Goal: Book appointment/travel/reservation

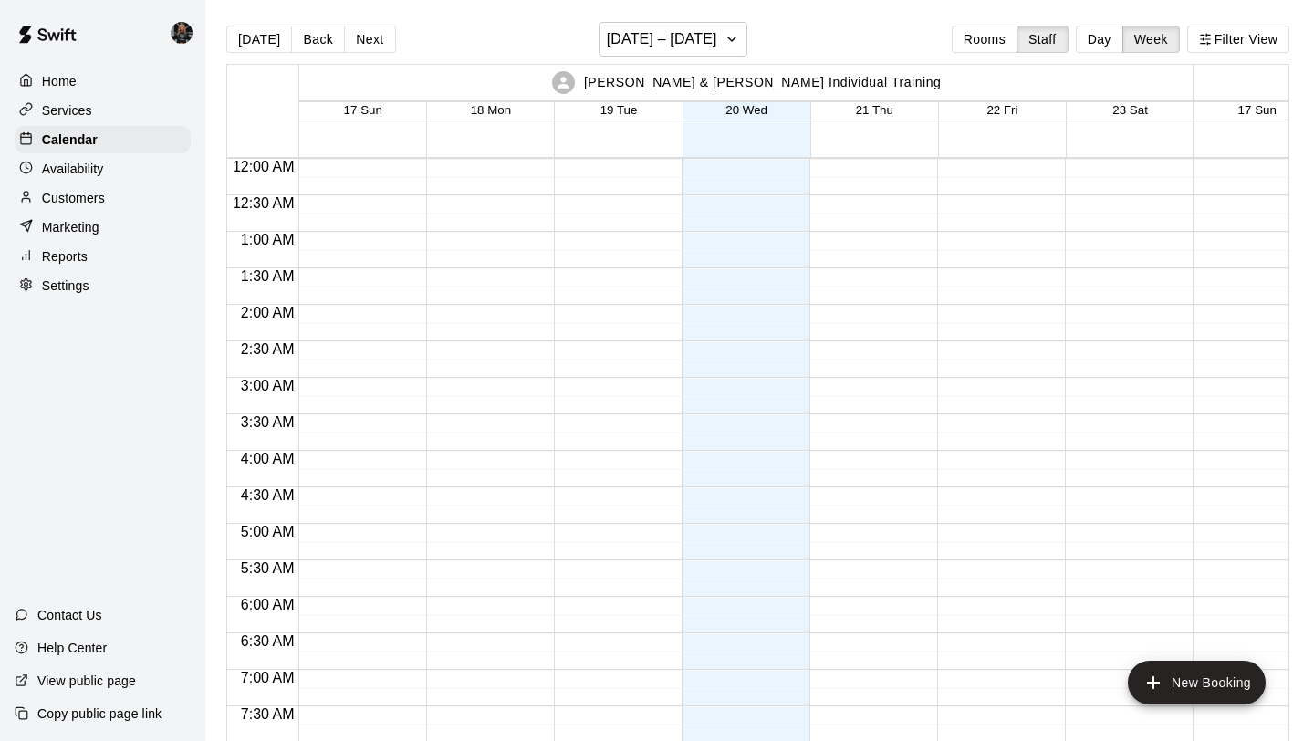
scroll to position [1023, 0]
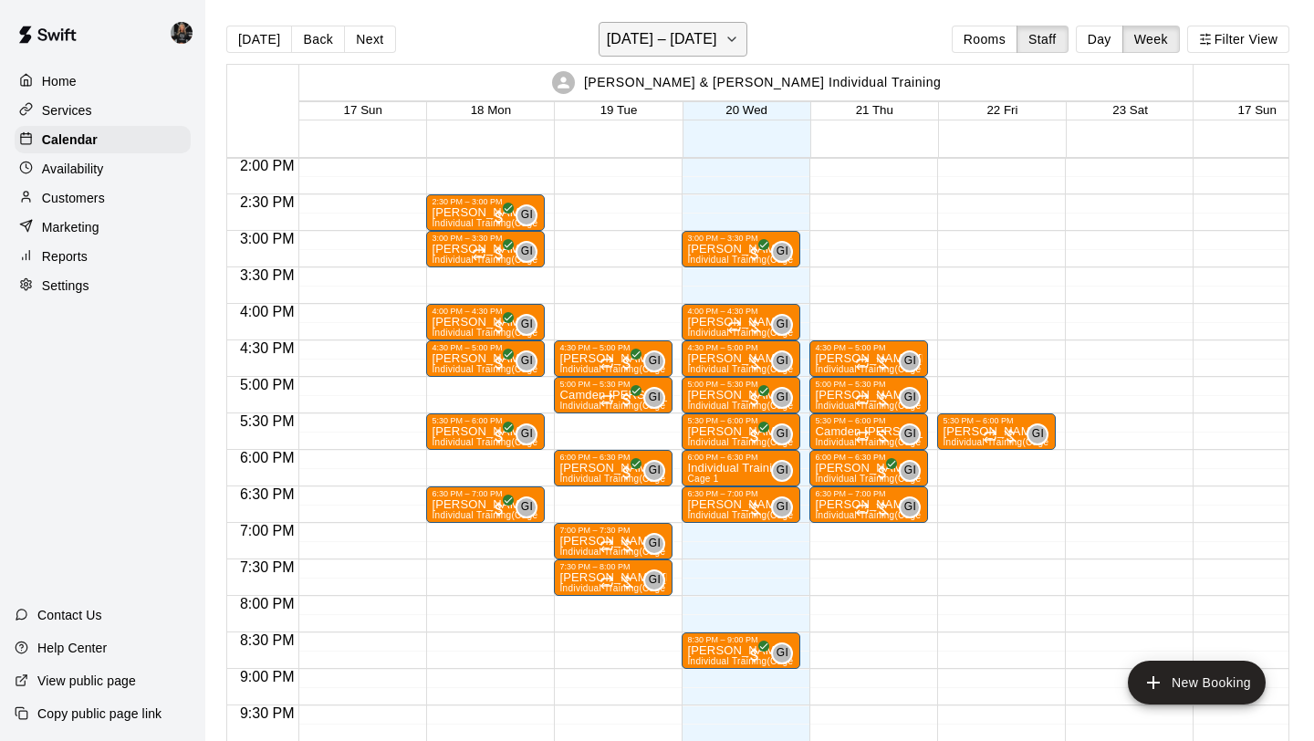
click at [677, 36] on h6 "[DATE] – [DATE]" at bounding box center [662, 39] width 110 height 26
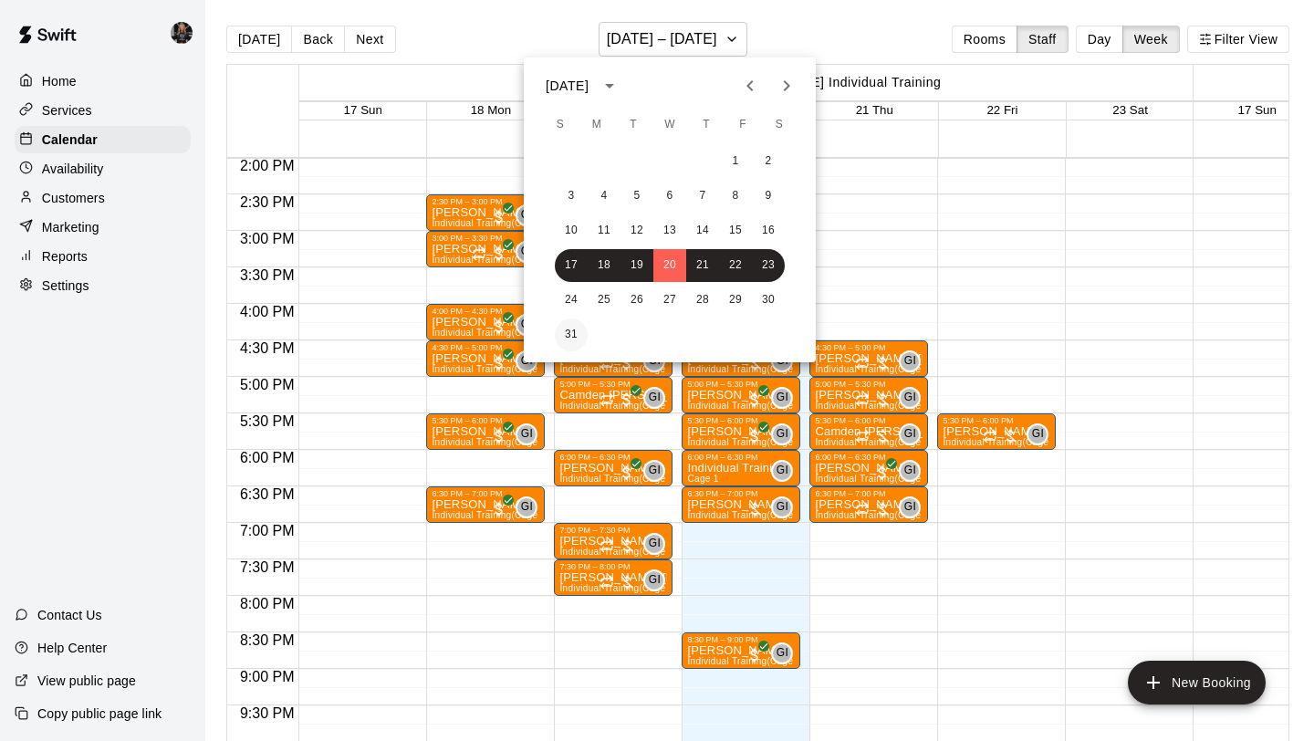
click at [572, 331] on button "31" at bounding box center [571, 334] width 33 height 33
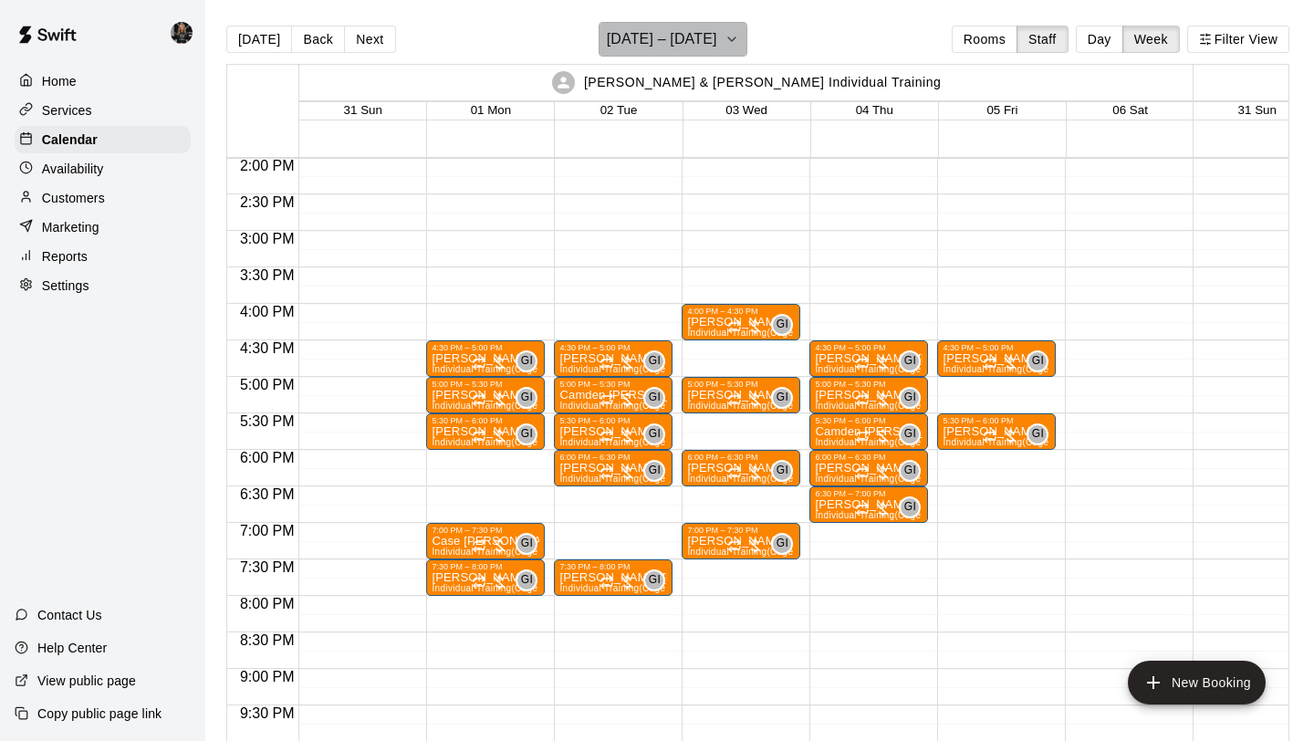
click at [611, 38] on h6 "[DATE] – [DATE]" at bounding box center [662, 39] width 110 height 26
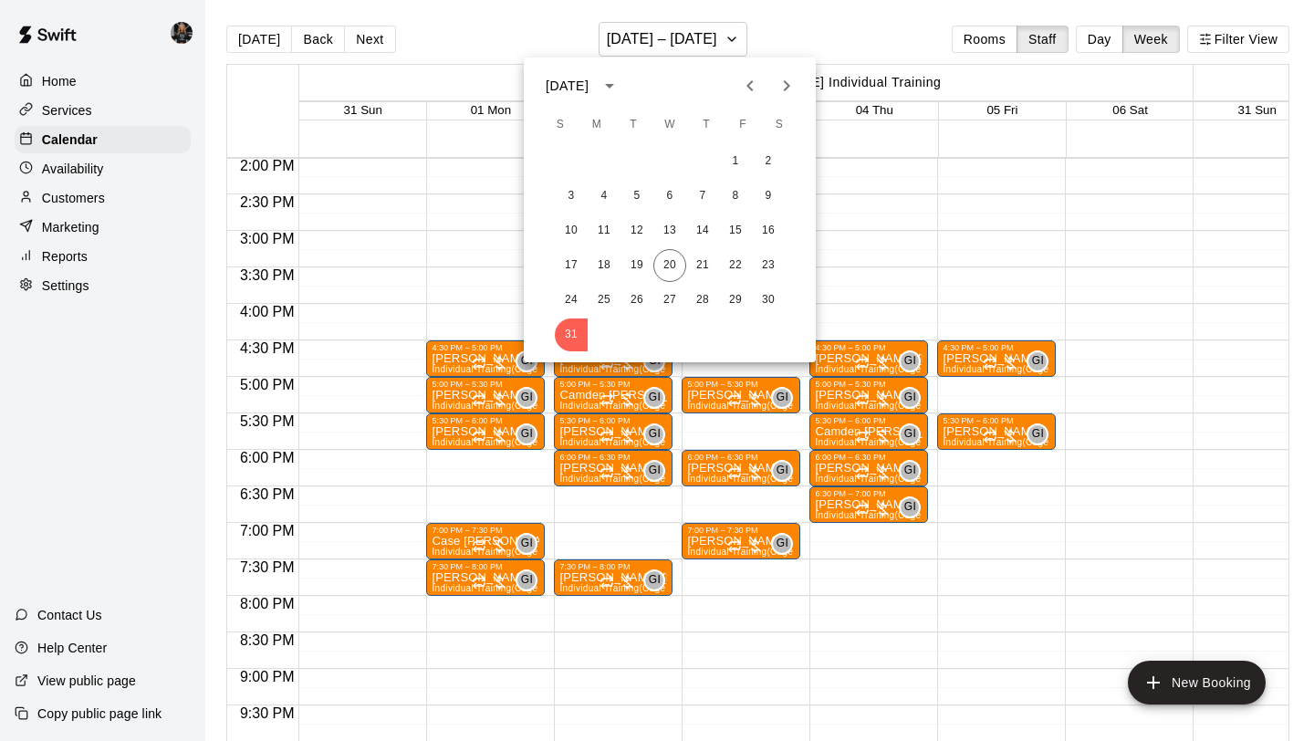
click at [796, 88] on icon "Next month" at bounding box center [786, 86] width 22 height 22
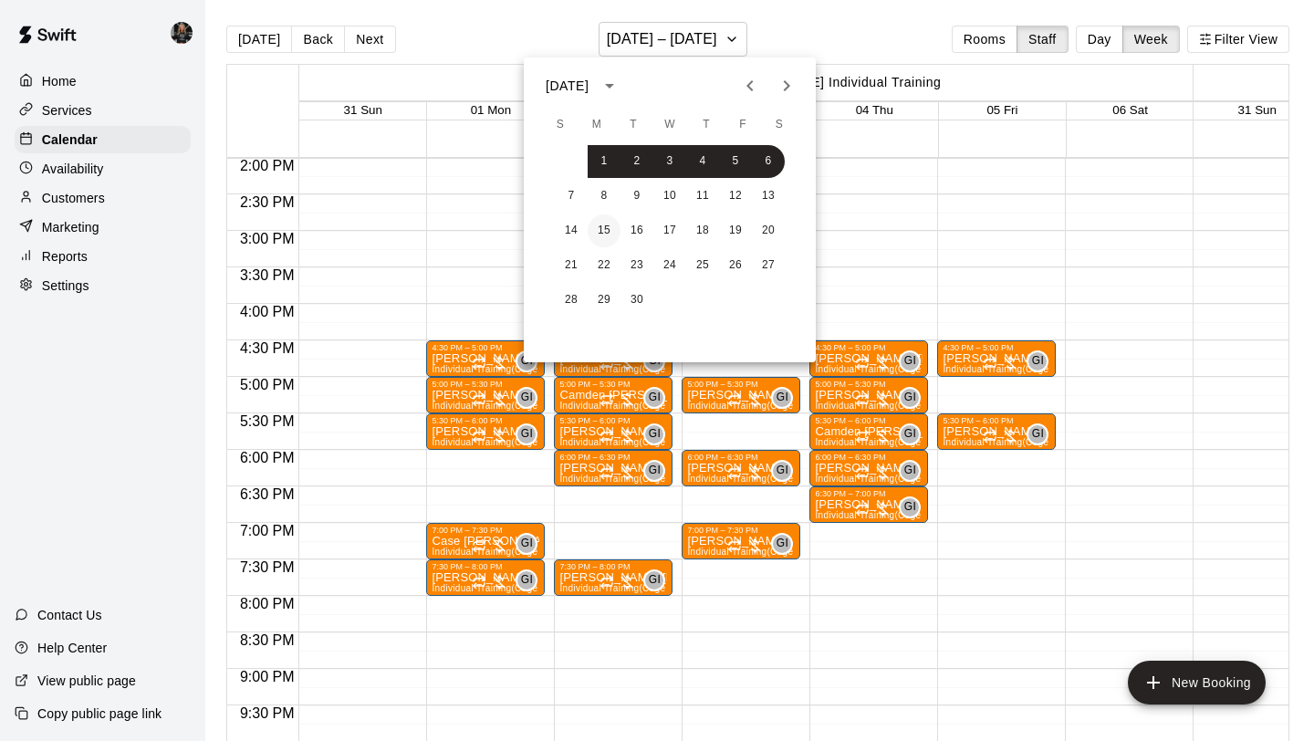
click at [602, 238] on button "15" at bounding box center [604, 230] width 33 height 33
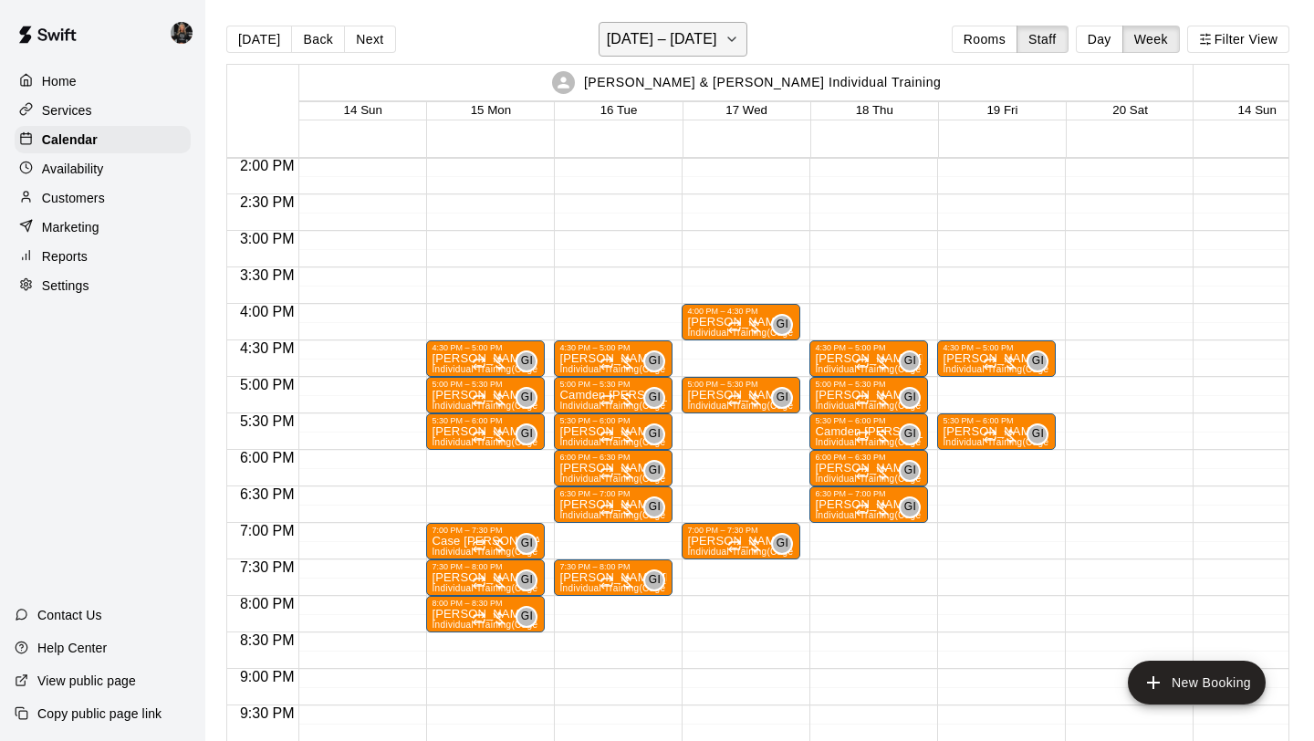
click at [652, 41] on h6 "[DATE] – [DATE]" at bounding box center [662, 39] width 110 height 26
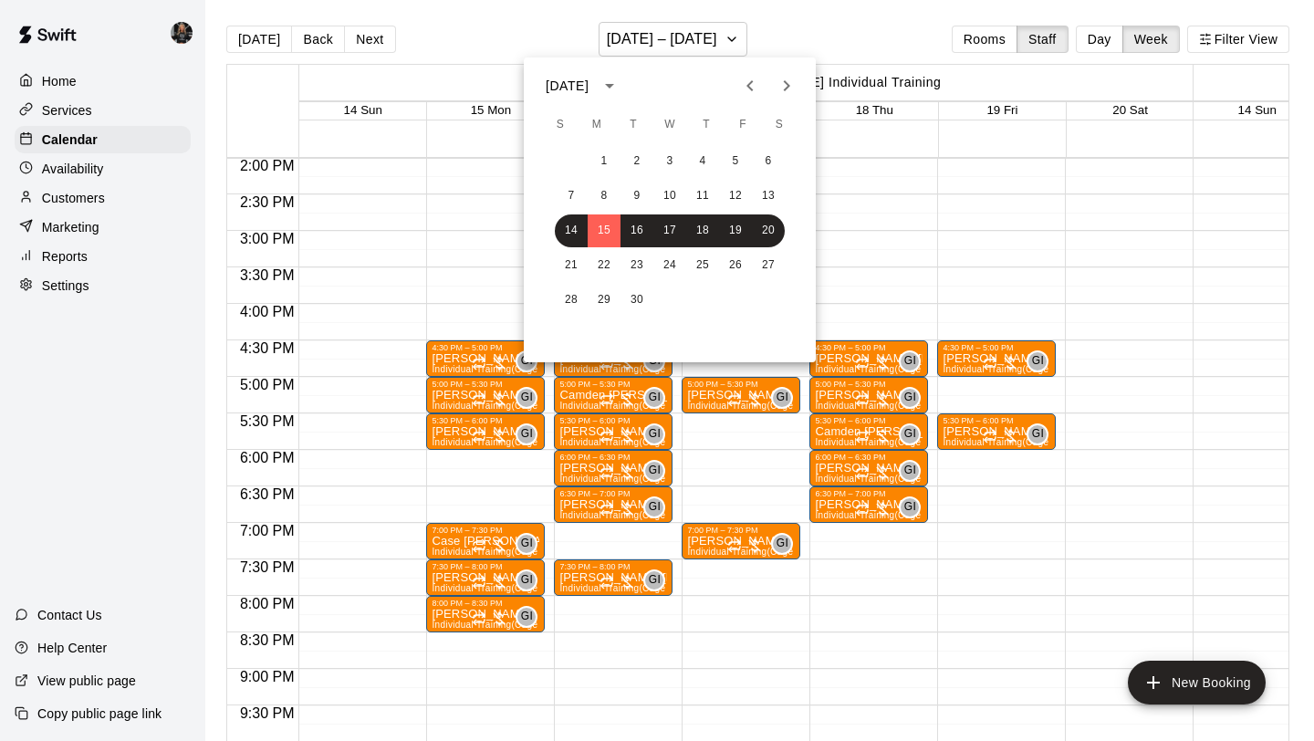
click at [607, 144] on div "1 2 3 4 5 6 7 8 9 10 11 12 13 14 15 16 17 18 19 20 21 22 23 24 25 26 27 28 29 30" at bounding box center [670, 230] width 292 height 175
click at [606, 156] on button "1" at bounding box center [604, 161] width 33 height 33
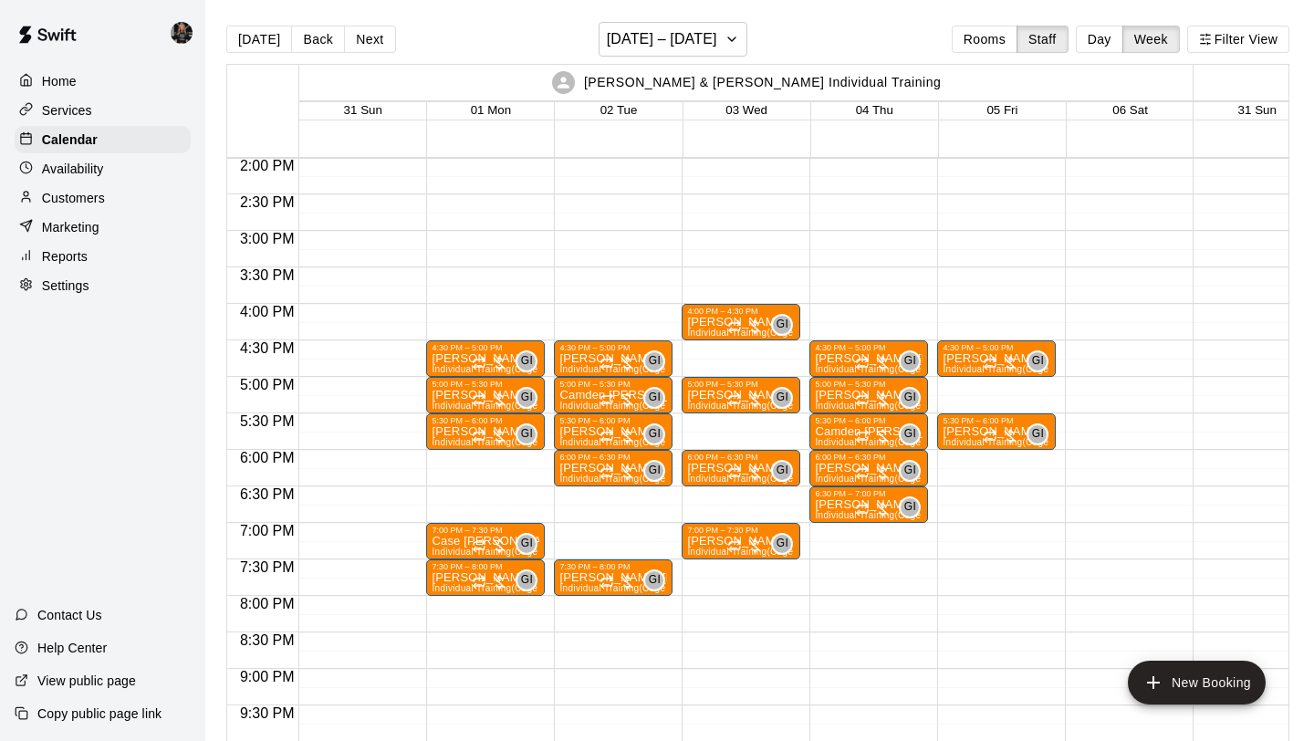
click at [485, 462] on div "4:30 PM – 5:00 PM [PERSON_NAME] Individual Training (Cage 1) GI 0 5:00 PM – 5:3…" at bounding box center [485, 12] width 119 height 1752
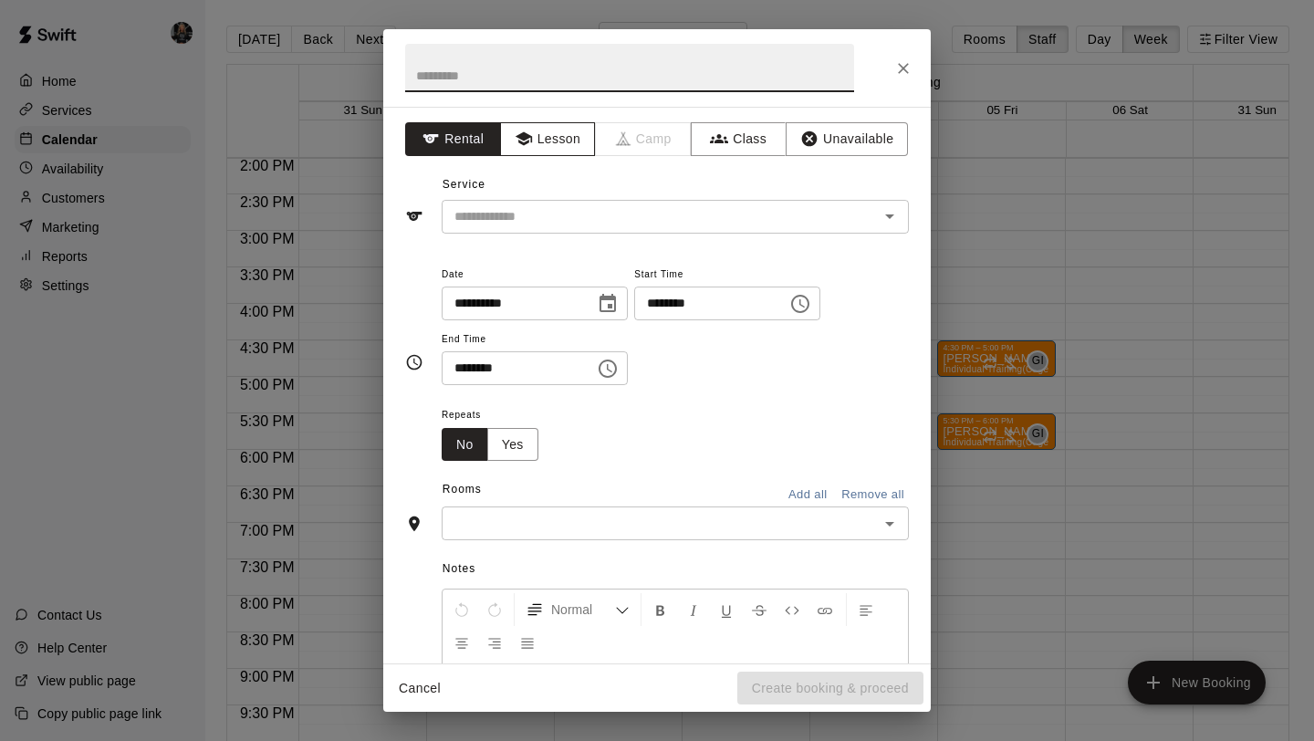
click at [561, 140] on button "Lesson" at bounding box center [548, 139] width 96 height 34
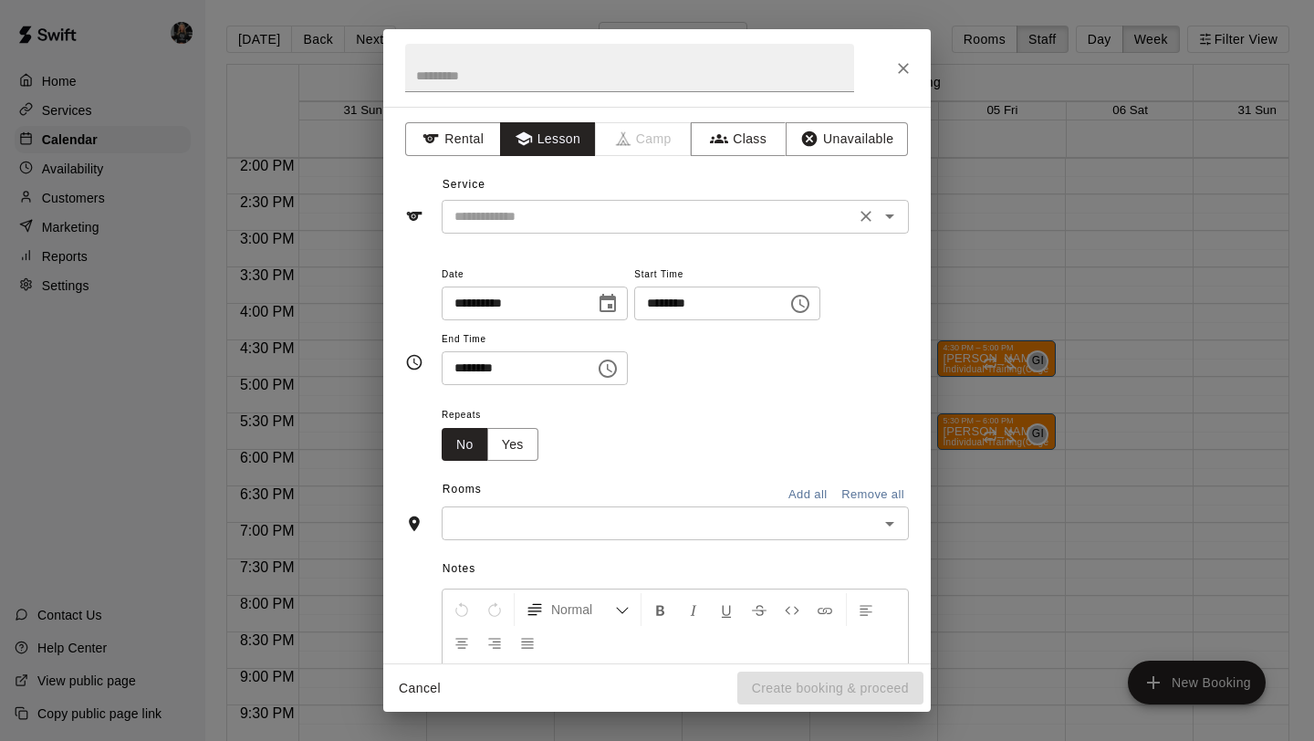
click at [567, 217] on input "text" at bounding box center [648, 216] width 402 height 23
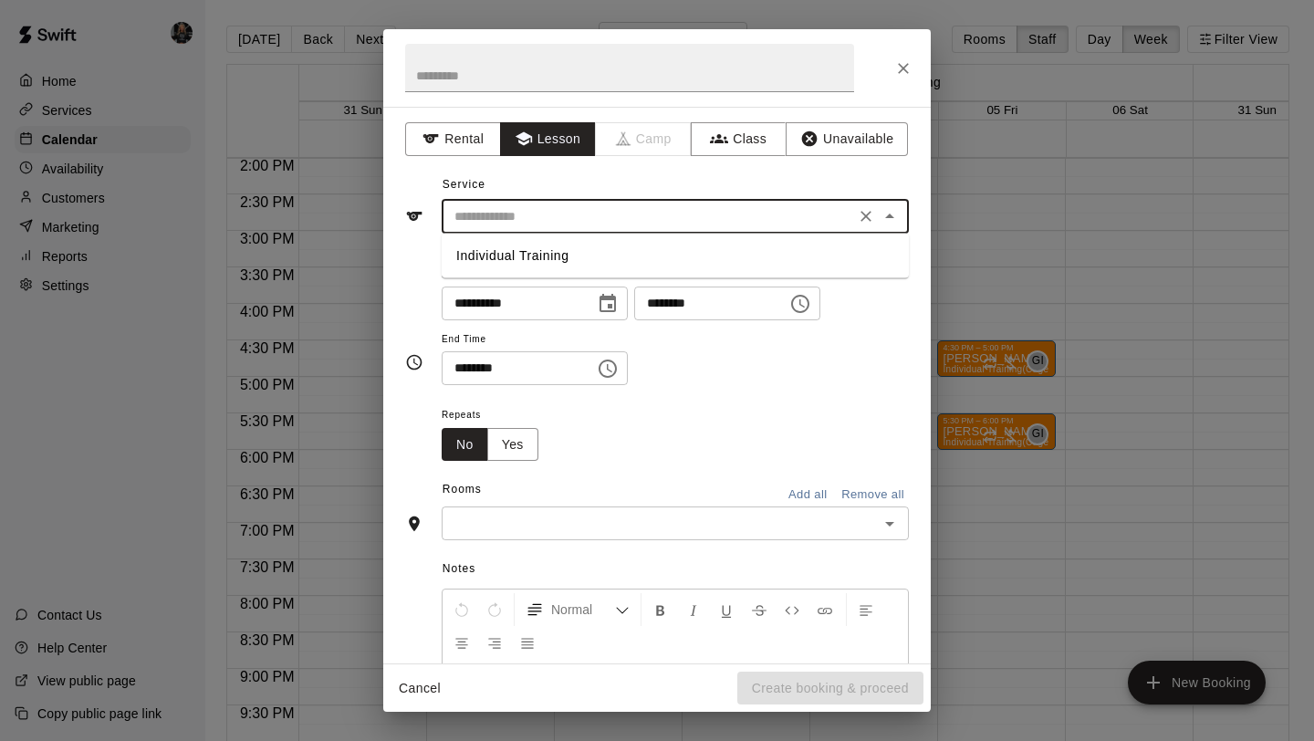
click at [572, 255] on li "Individual Training" at bounding box center [675, 256] width 467 height 30
type input "**********"
click at [518, 446] on button "Yes" at bounding box center [512, 445] width 51 height 34
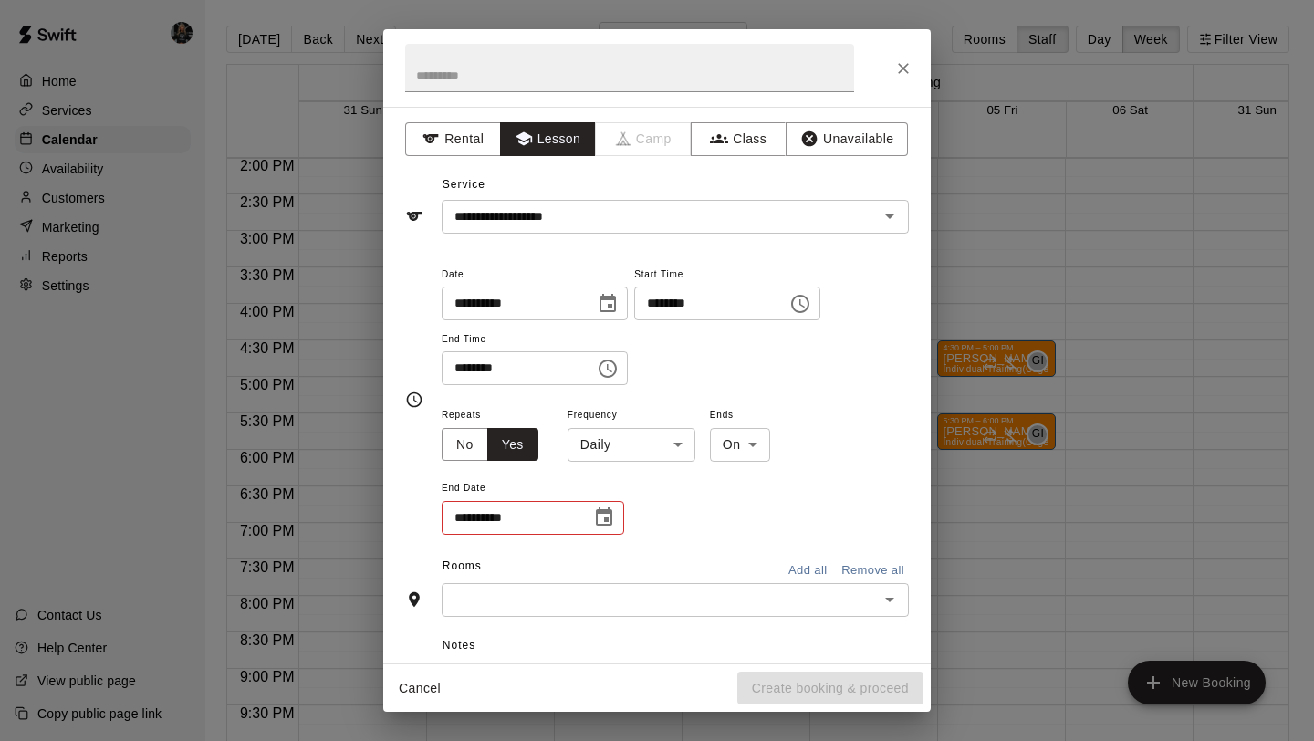
click at [638, 445] on body "Home Services Calendar Availability Customers Marketing Reports Settings Contac…" at bounding box center [657, 385] width 1314 height 770
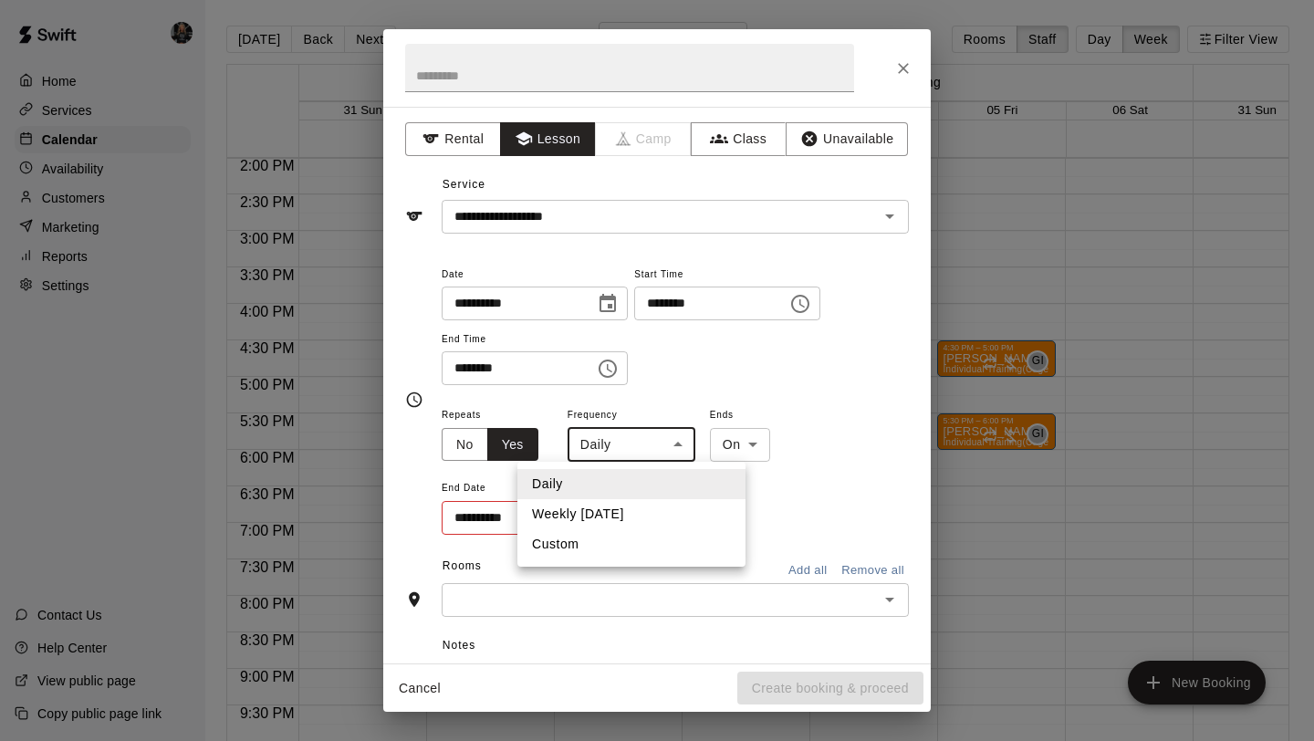
click at [632, 549] on li "Custom" at bounding box center [631, 544] width 228 height 30
type input "******"
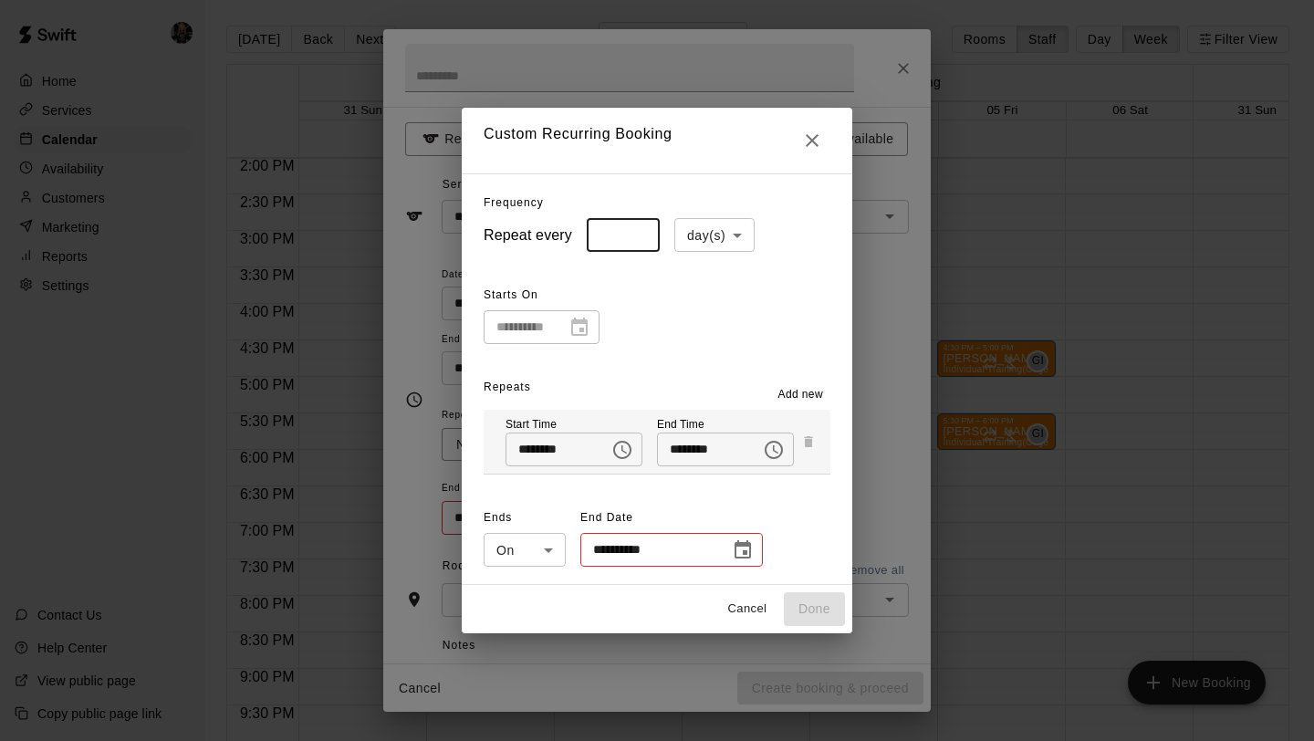
type input "*"
click at [642, 228] on input "*" at bounding box center [623, 235] width 73 height 34
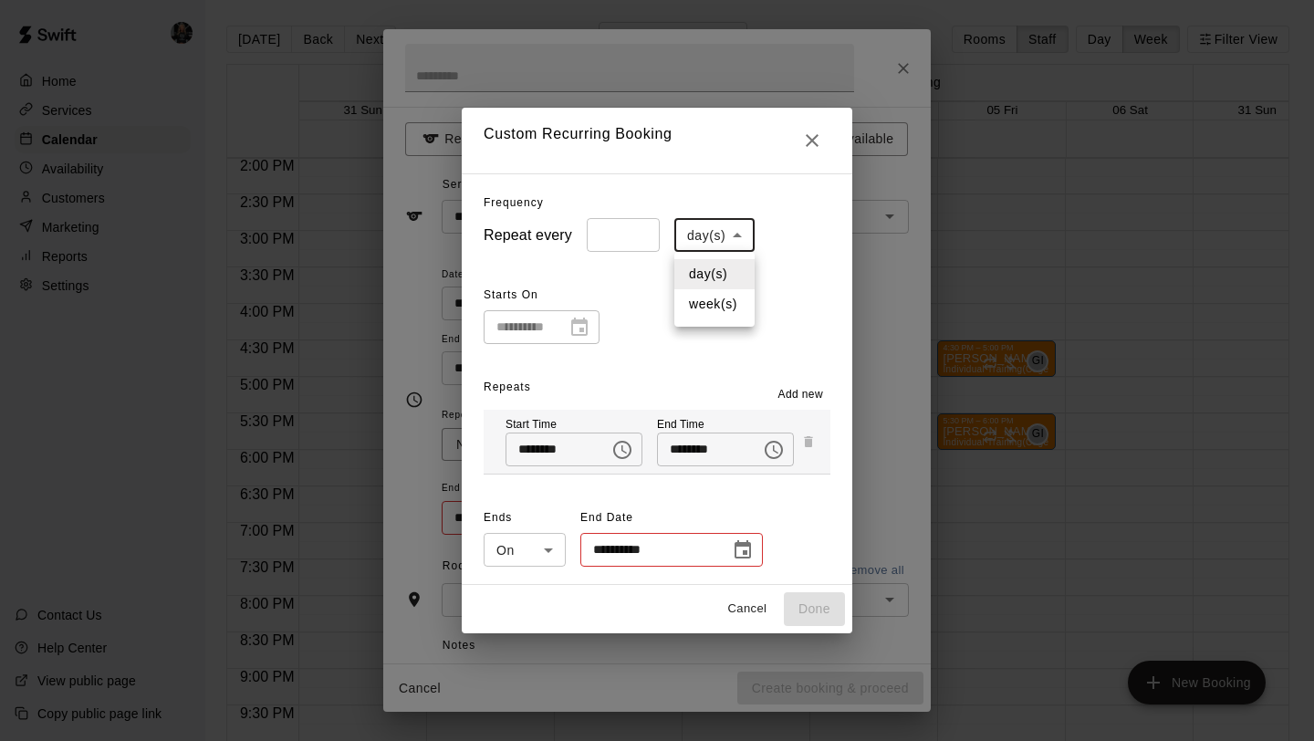
click at [716, 232] on body "Home Services Calendar Availability Customers Marketing Reports Settings Contac…" at bounding box center [657, 385] width 1314 height 770
click at [713, 304] on li "week(s)" at bounding box center [714, 304] width 80 height 30
type input "******"
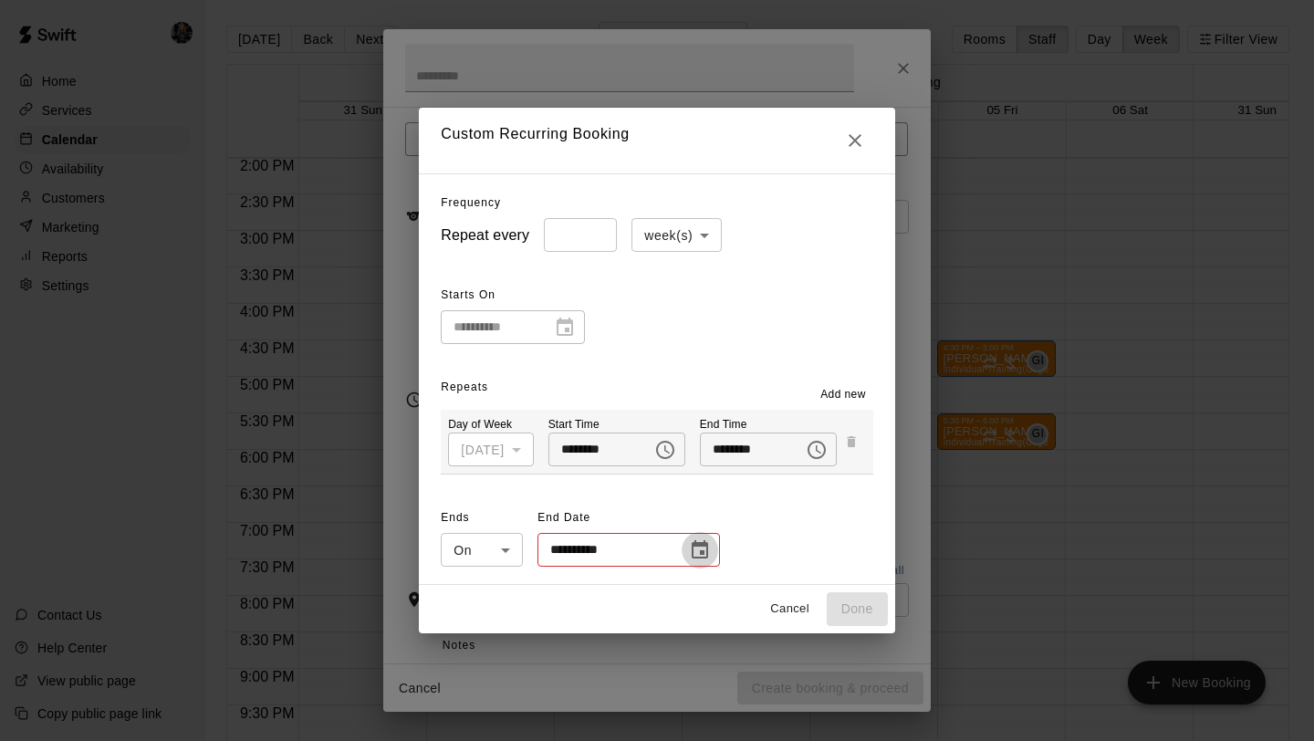
click at [692, 556] on icon "Choose date" at bounding box center [700, 550] width 22 height 22
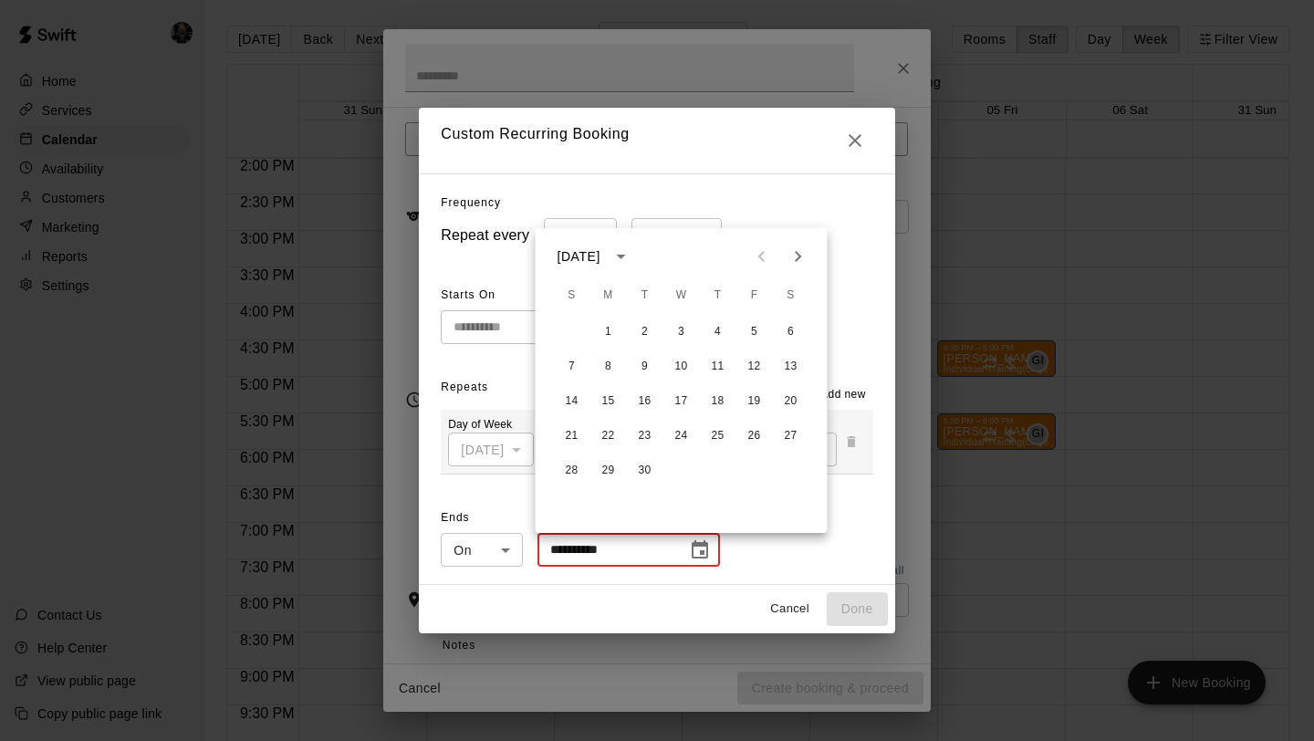
click at [791, 255] on icon "Next month" at bounding box center [798, 256] width 22 height 22
click at [792, 255] on icon "Next month" at bounding box center [798, 256] width 22 height 22
click at [644, 402] on button "16" at bounding box center [645, 401] width 33 height 33
type input "**********"
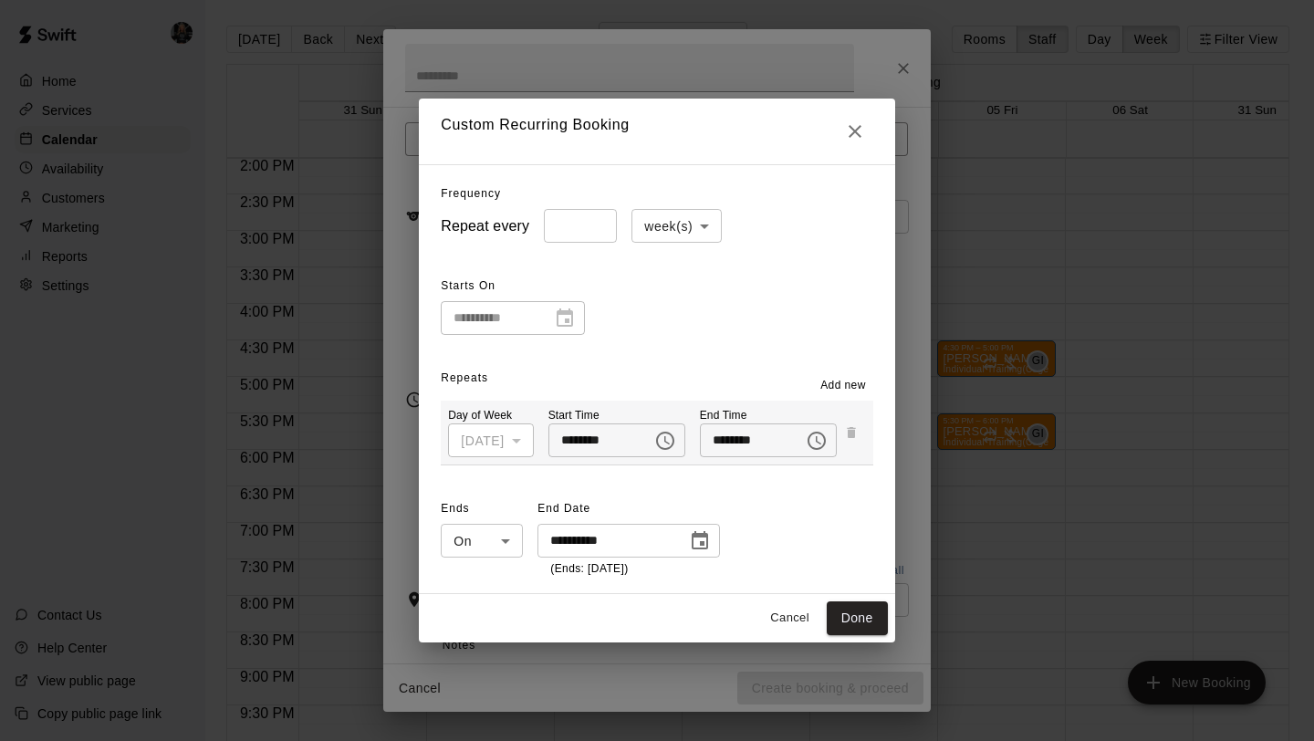
click at [856, 619] on button "Done" at bounding box center [857, 618] width 61 height 34
type input "**********"
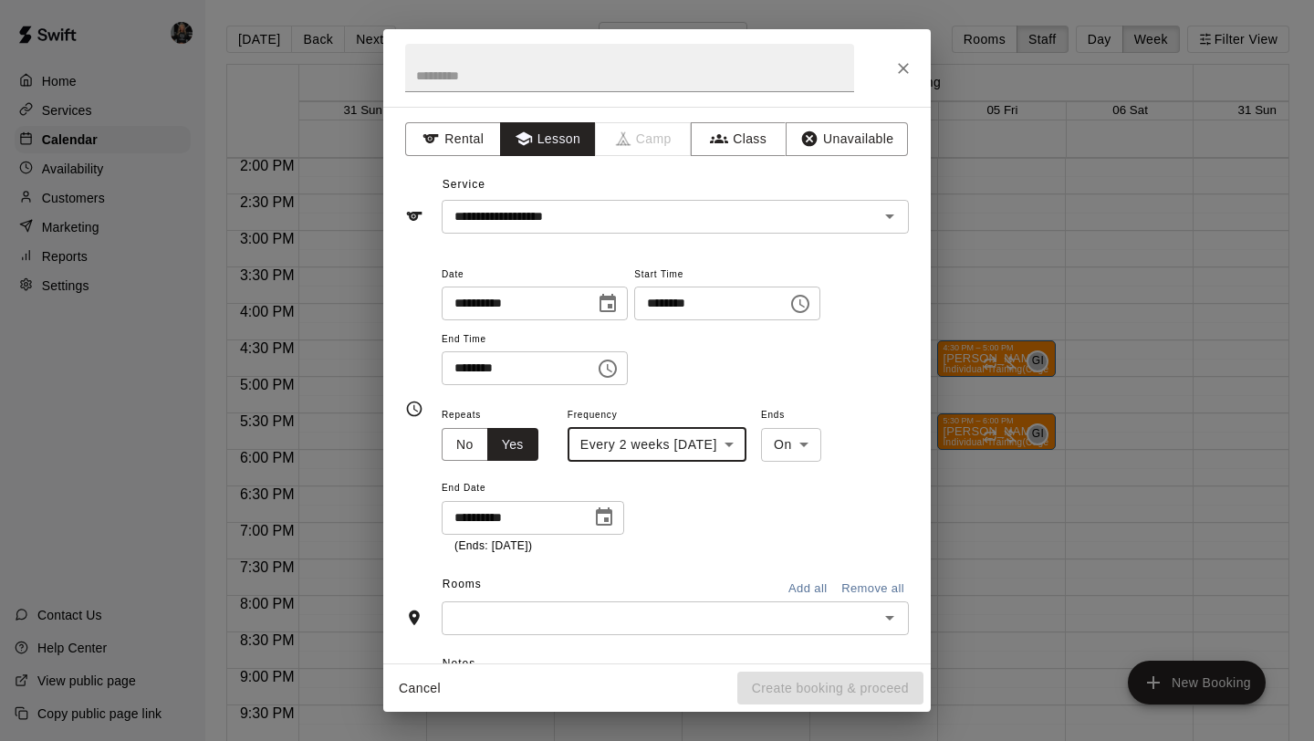
click at [768, 625] on input "text" at bounding box center [660, 618] width 426 height 23
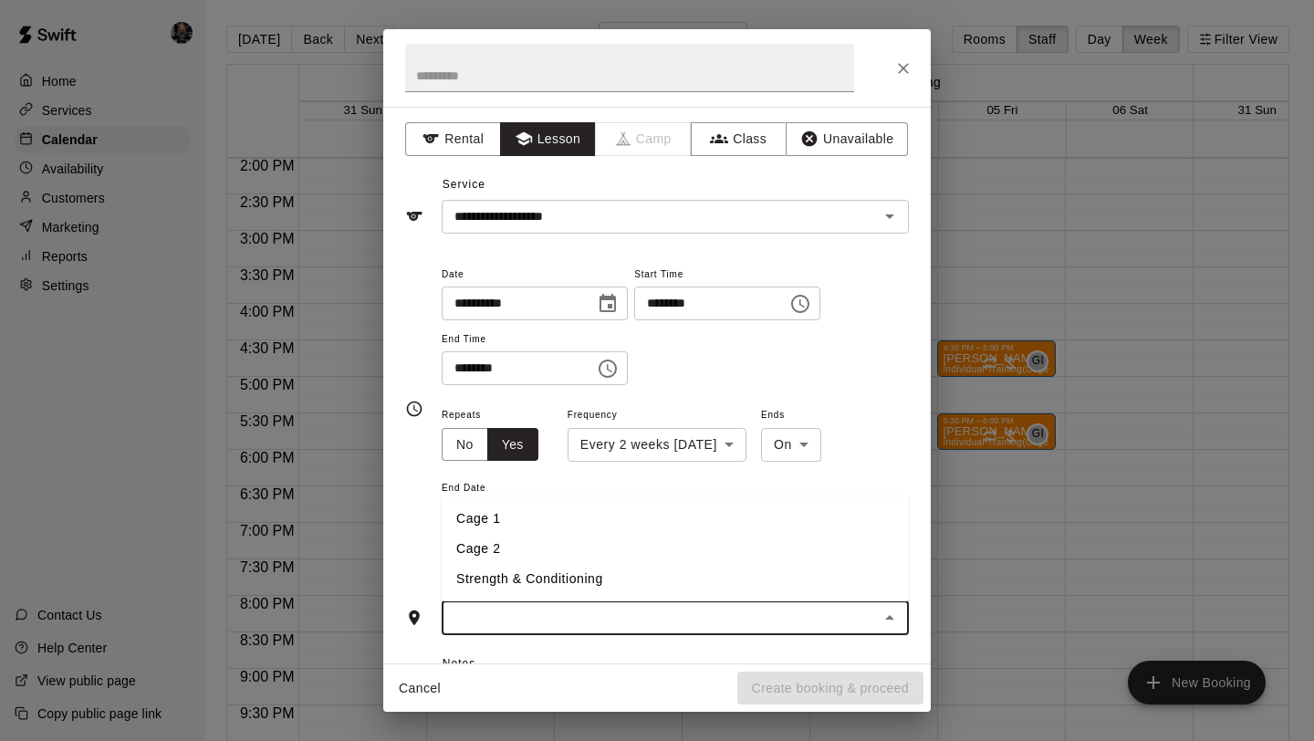
click at [662, 527] on li "Cage 1" at bounding box center [675, 519] width 467 height 30
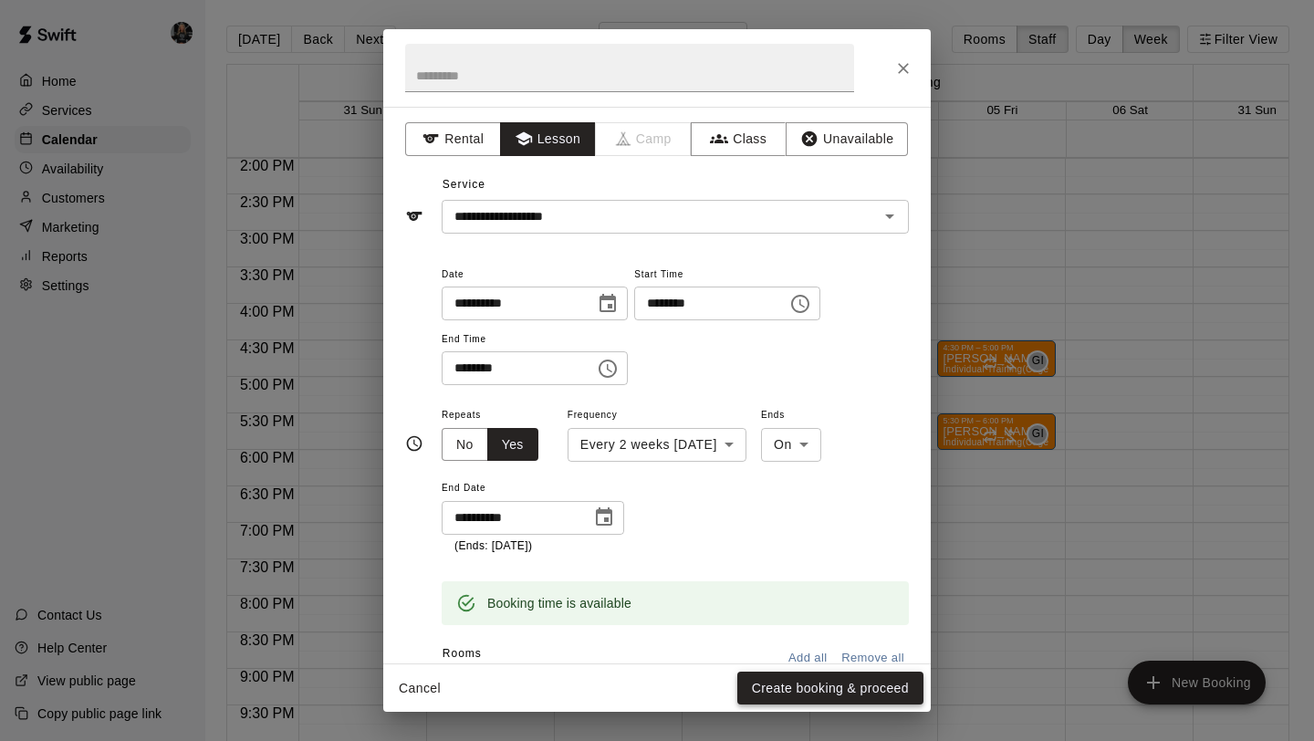
click at [839, 682] on button "Create booking & proceed" at bounding box center [830, 688] width 186 height 34
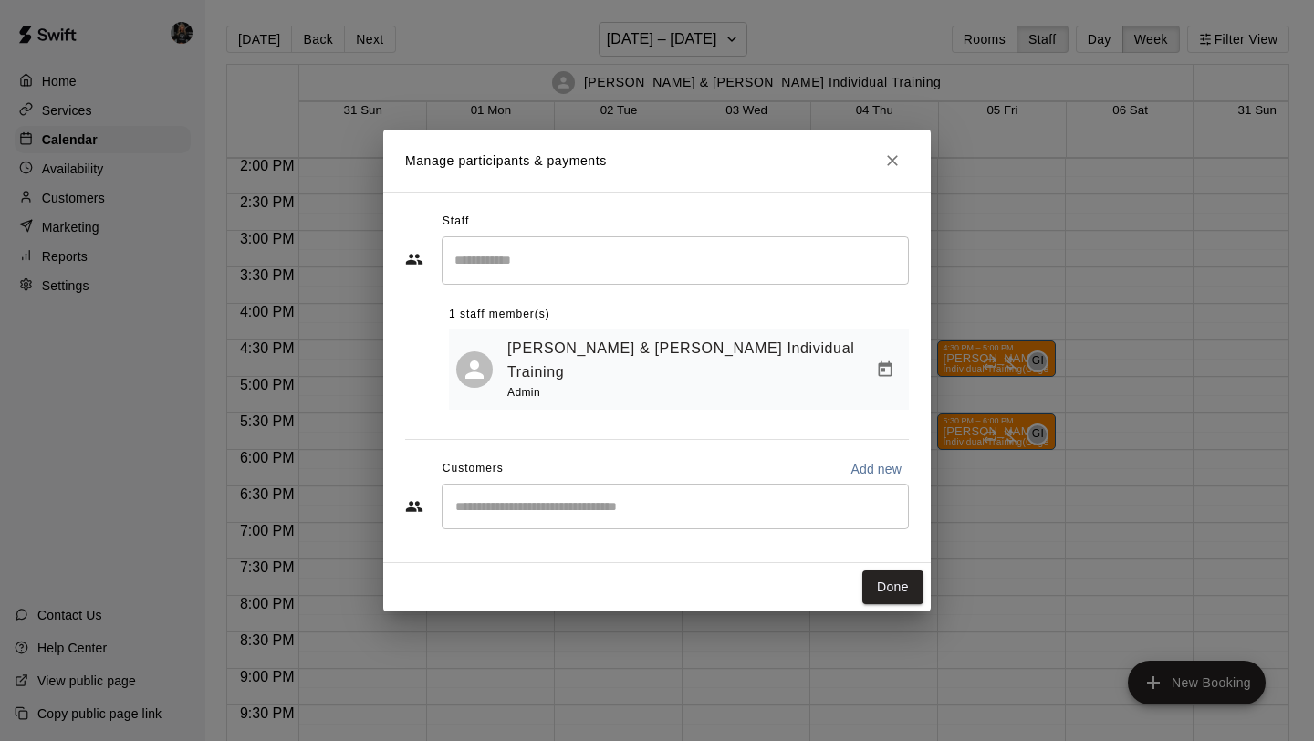
click at [688, 497] on input "Start typing to search customers..." at bounding box center [675, 506] width 451 height 18
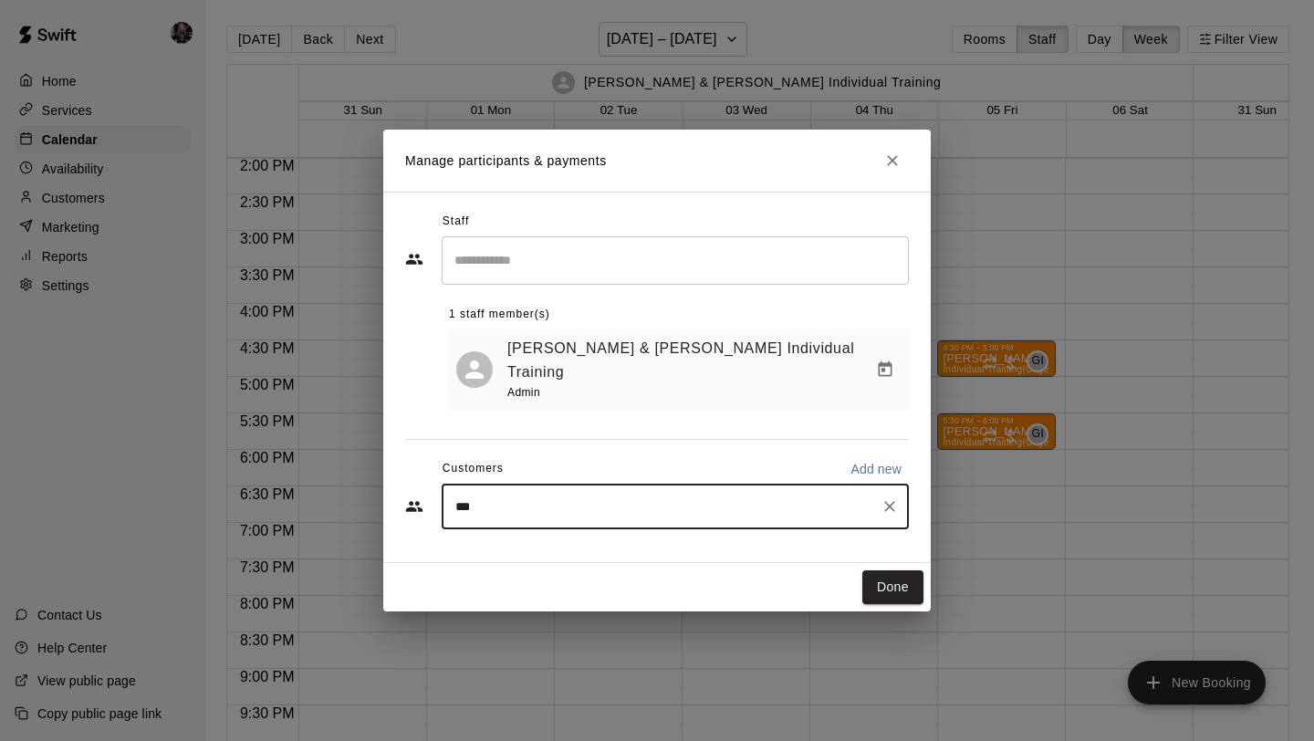
type input "****"
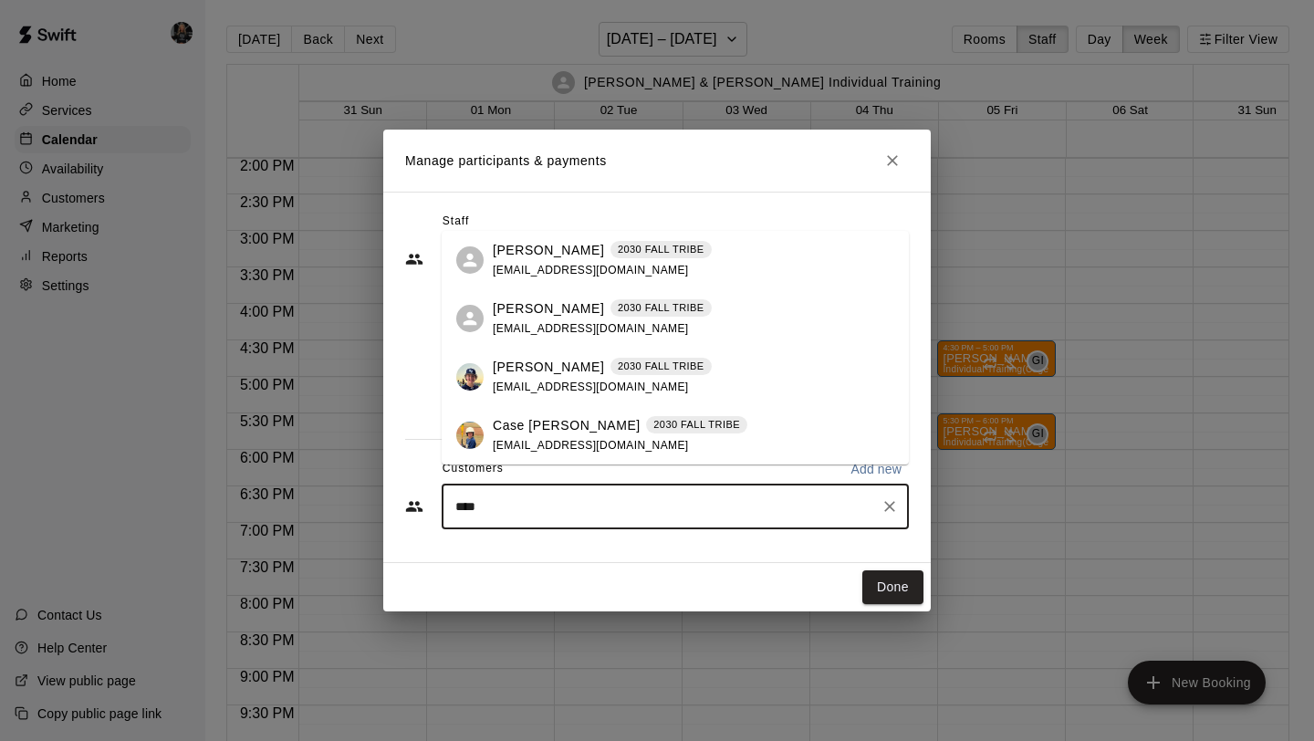
click at [561, 313] on p "[PERSON_NAME]" at bounding box center [548, 308] width 111 height 19
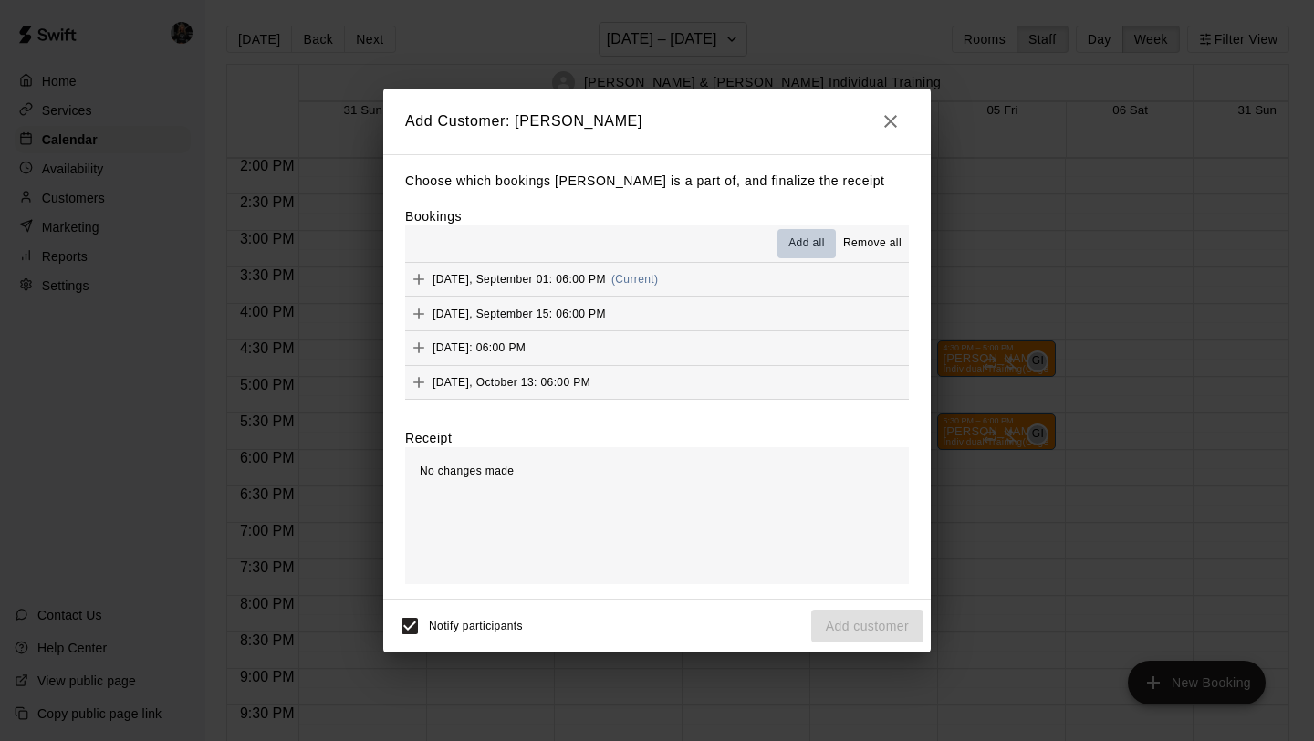
click at [799, 239] on span "Add all" at bounding box center [806, 243] width 36 height 18
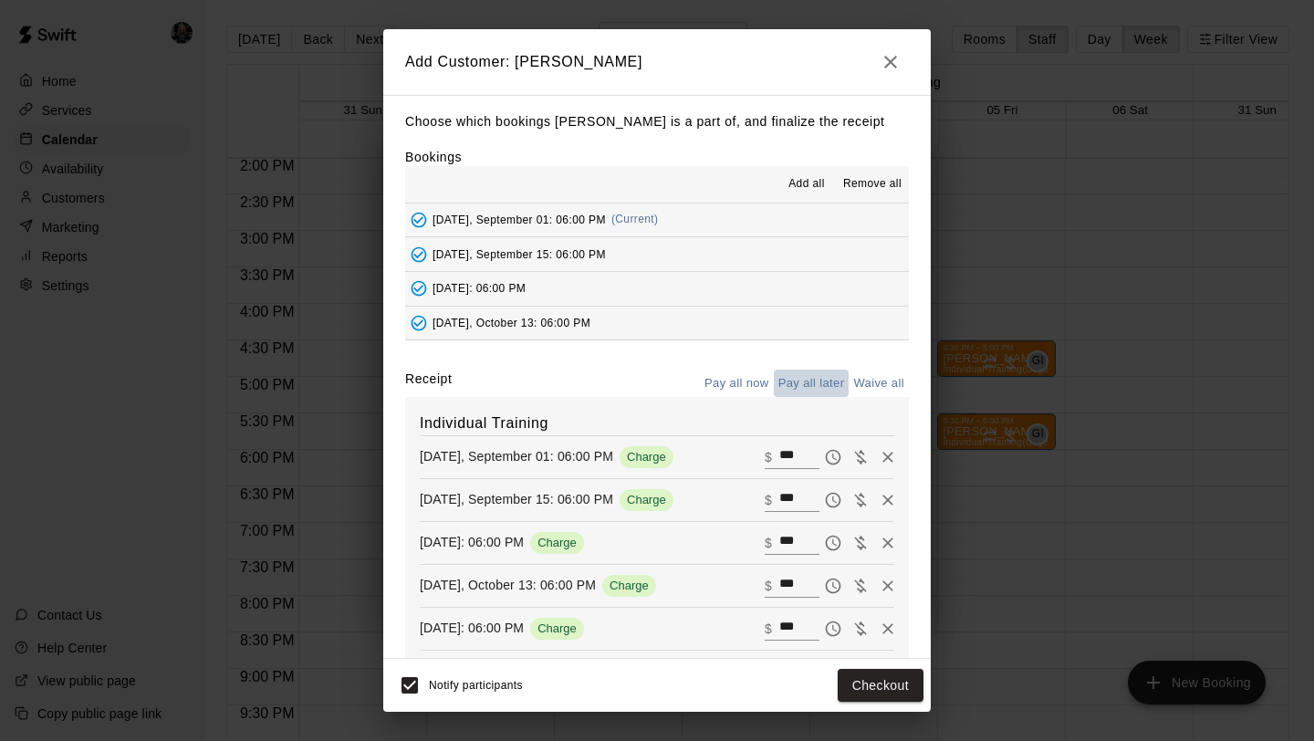
click at [819, 379] on button "Pay all later" at bounding box center [812, 383] width 76 height 28
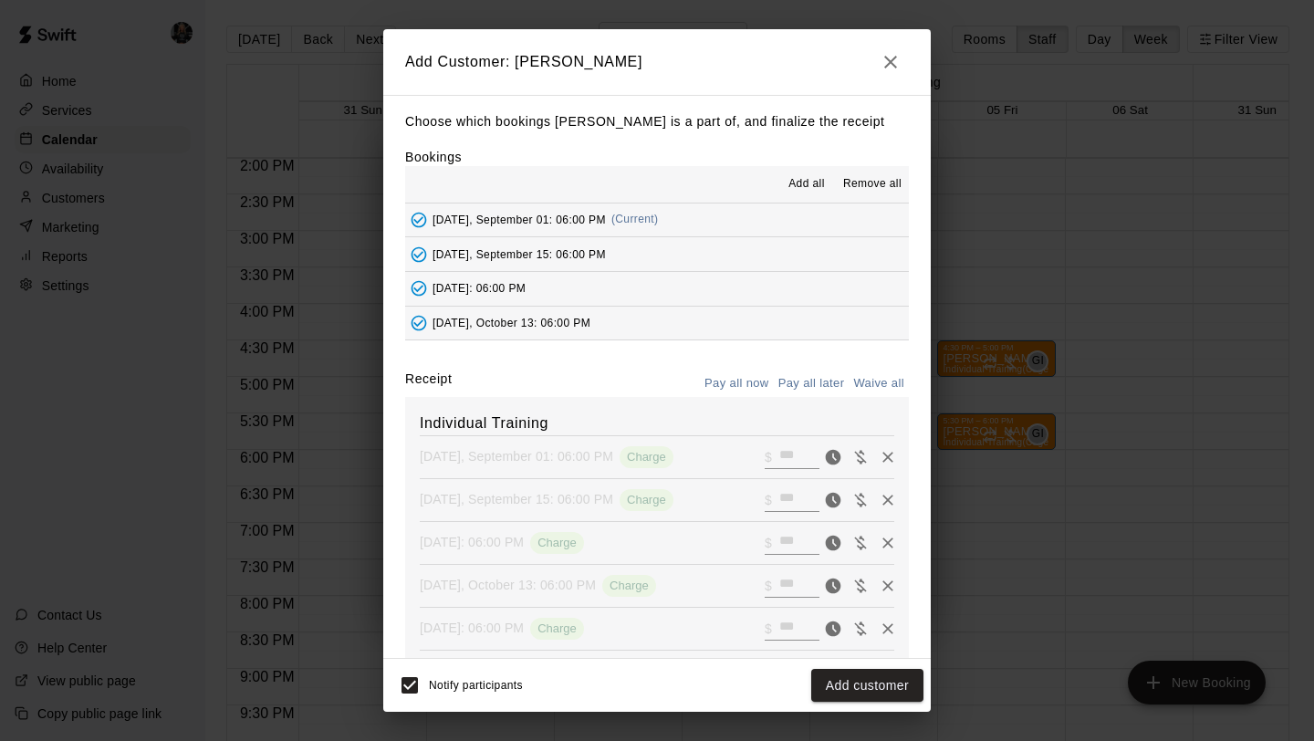
click at [844, 681] on button "Add customer" at bounding box center [867, 686] width 112 height 34
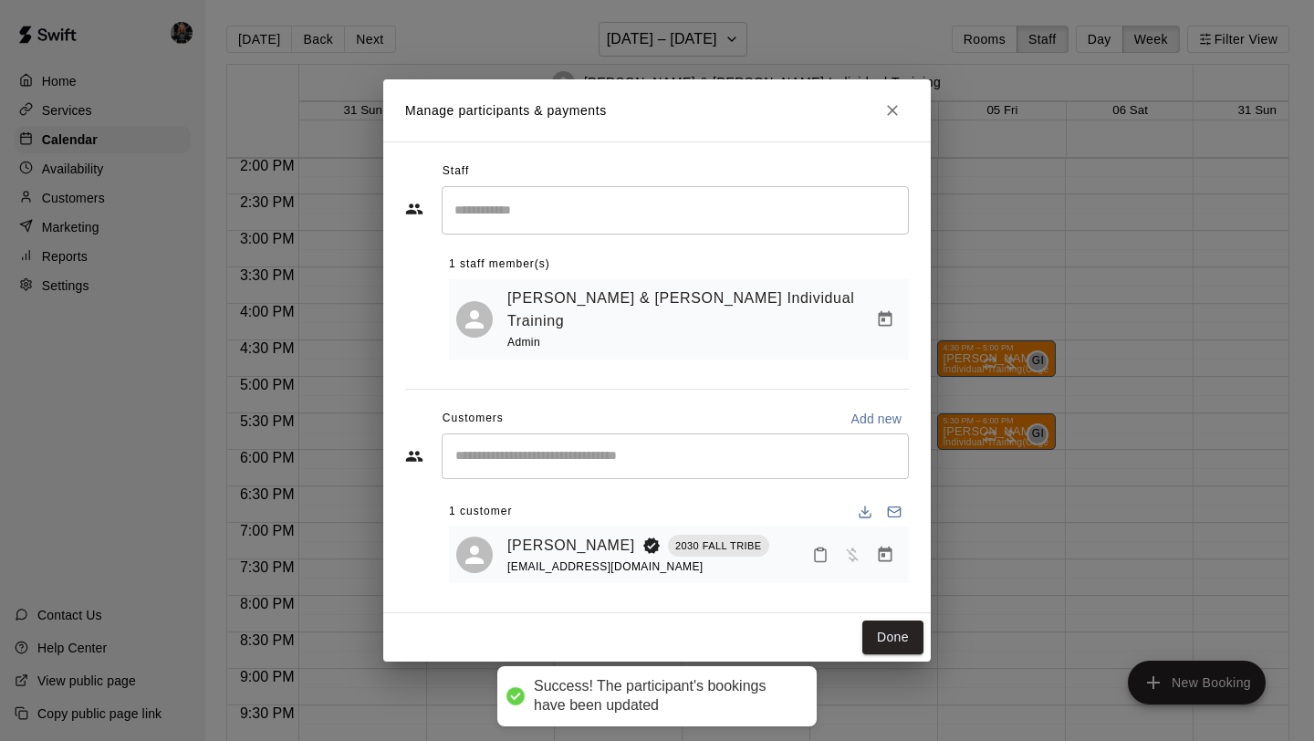
click at [885, 613] on div "Done" at bounding box center [656, 637] width 547 height 48
click at [889, 623] on button "Done" at bounding box center [892, 637] width 61 height 34
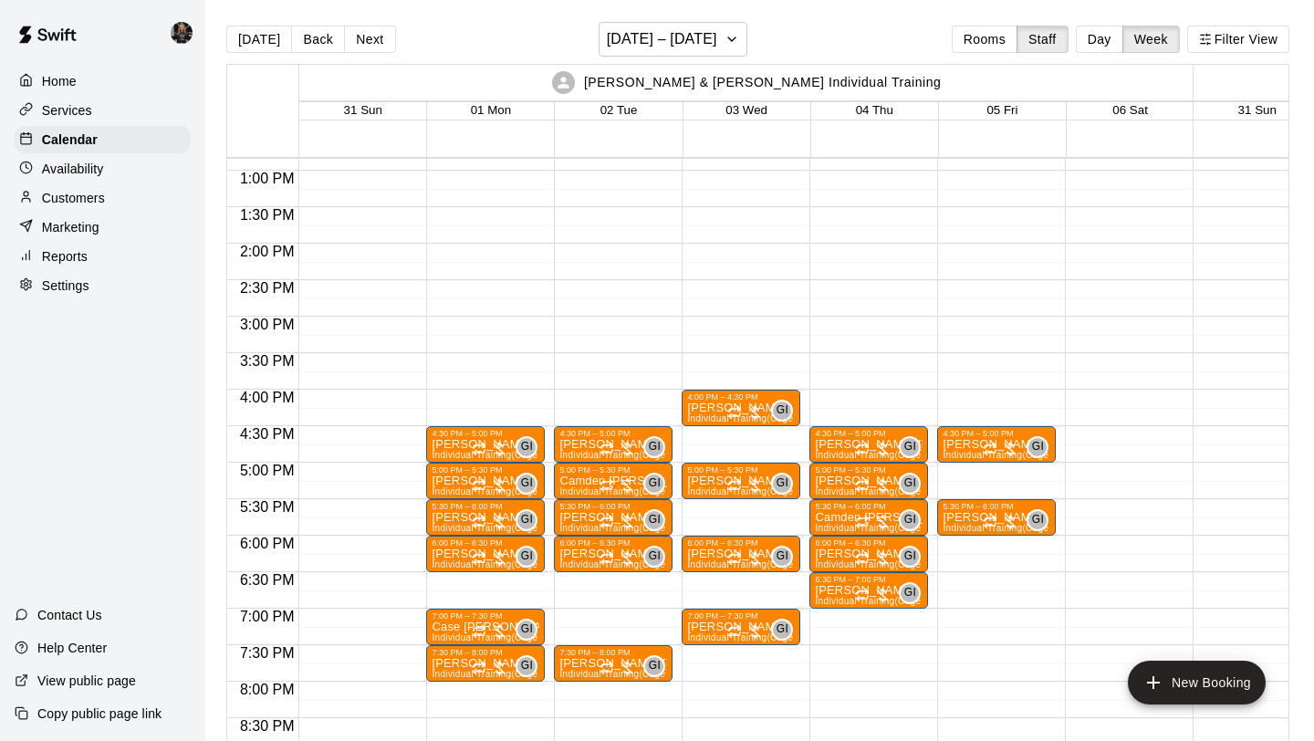
scroll to position [938, 0]
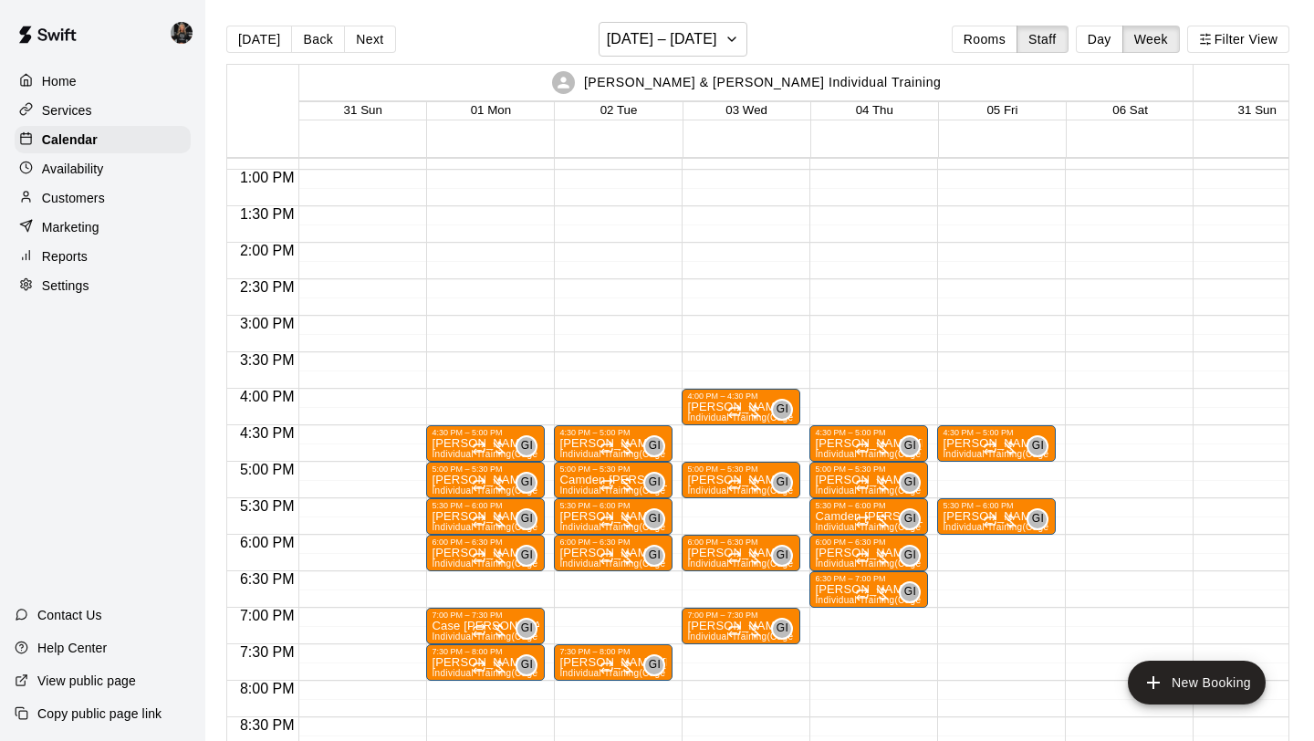
click at [607, 18] on main "[DATE] Back Next [DATE] – [DATE] Rooms Staff Day Week Filter View [PERSON_NAME]…" at bounding box center [759, 385] width 1108 height 770
click at [612, 37] on h6 "[DATE] – [DATE]" at bounding box center [662, 39] width 110 height 26
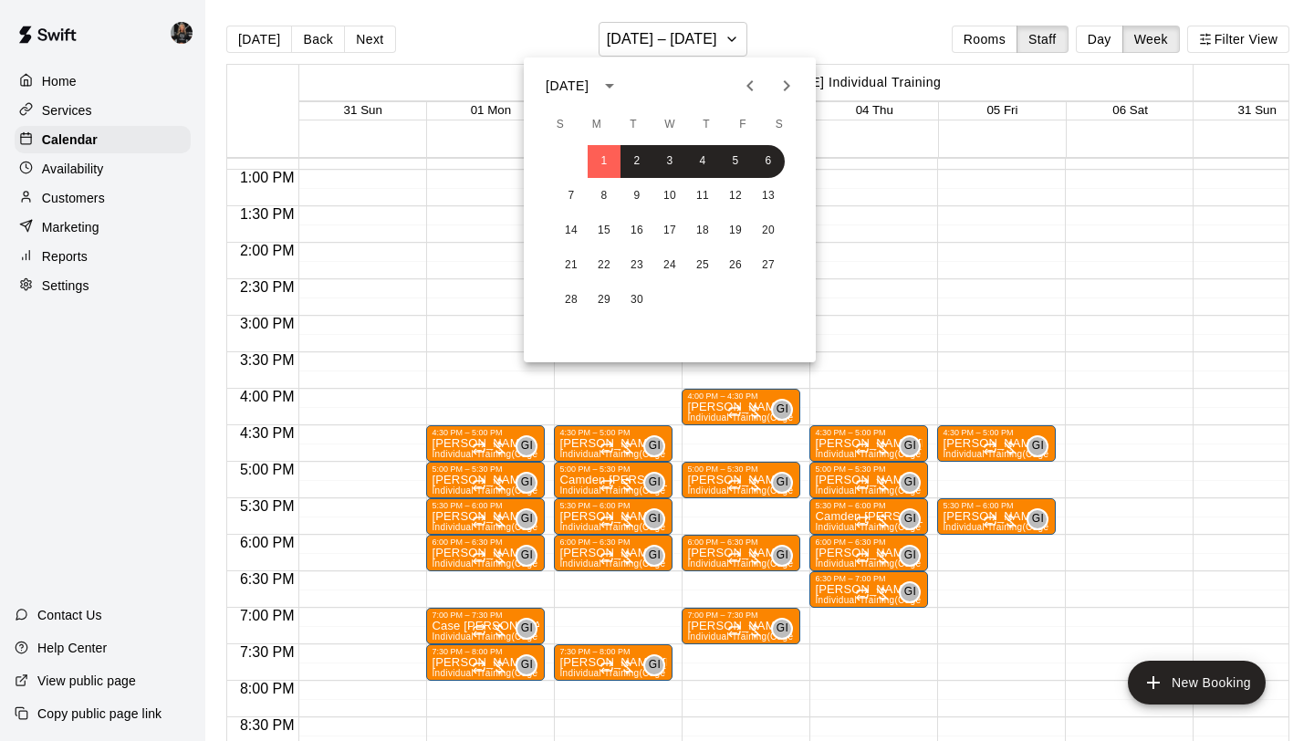
click at [748, 86] on icon "Previous month" at bounding box center [749, 85] width 6 height 11
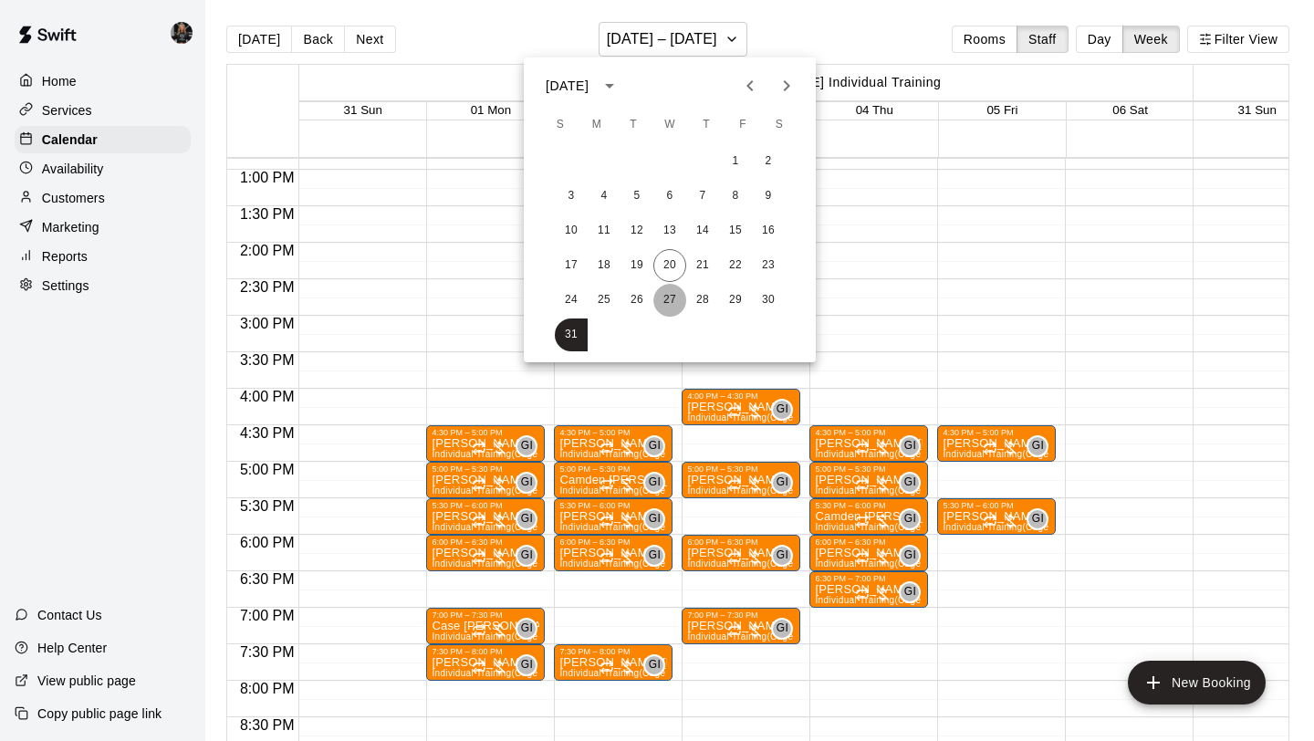
click at [667, 296] on button "27" at bounding box center [669, 300] width 33 height 33
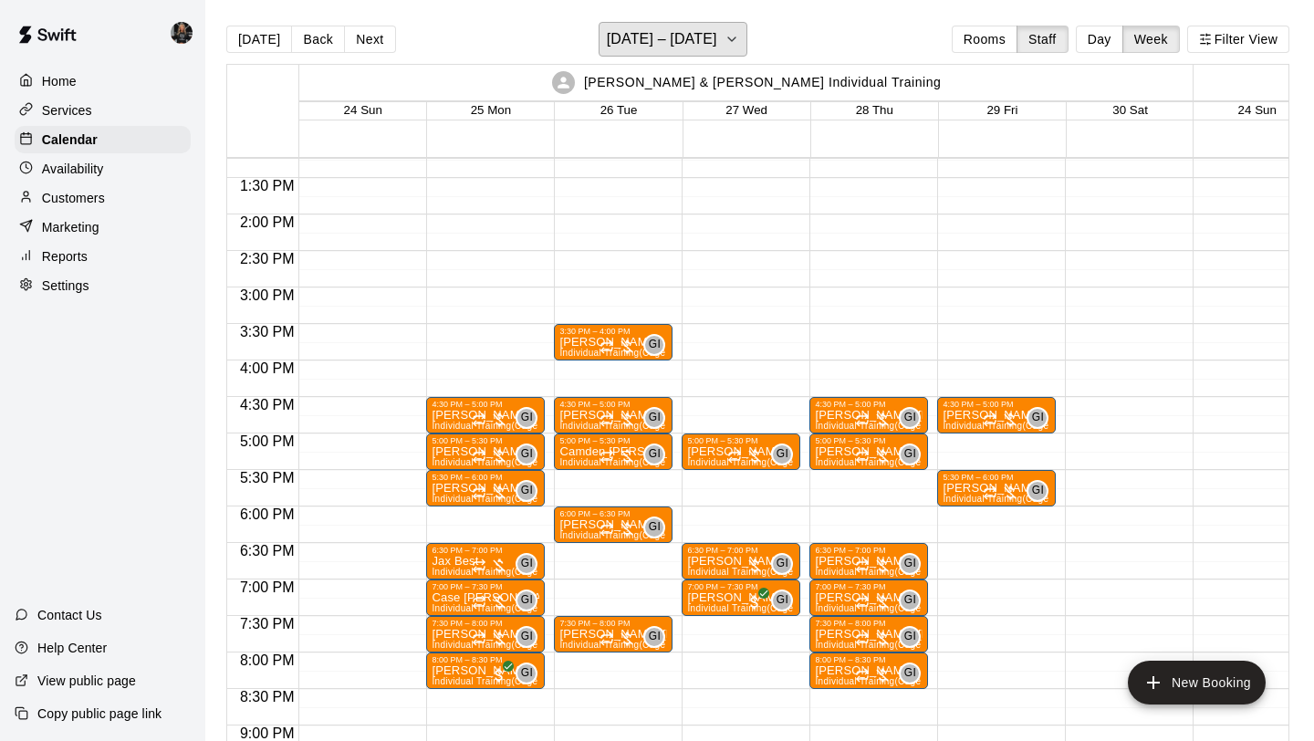
scroll to position [964, 0]
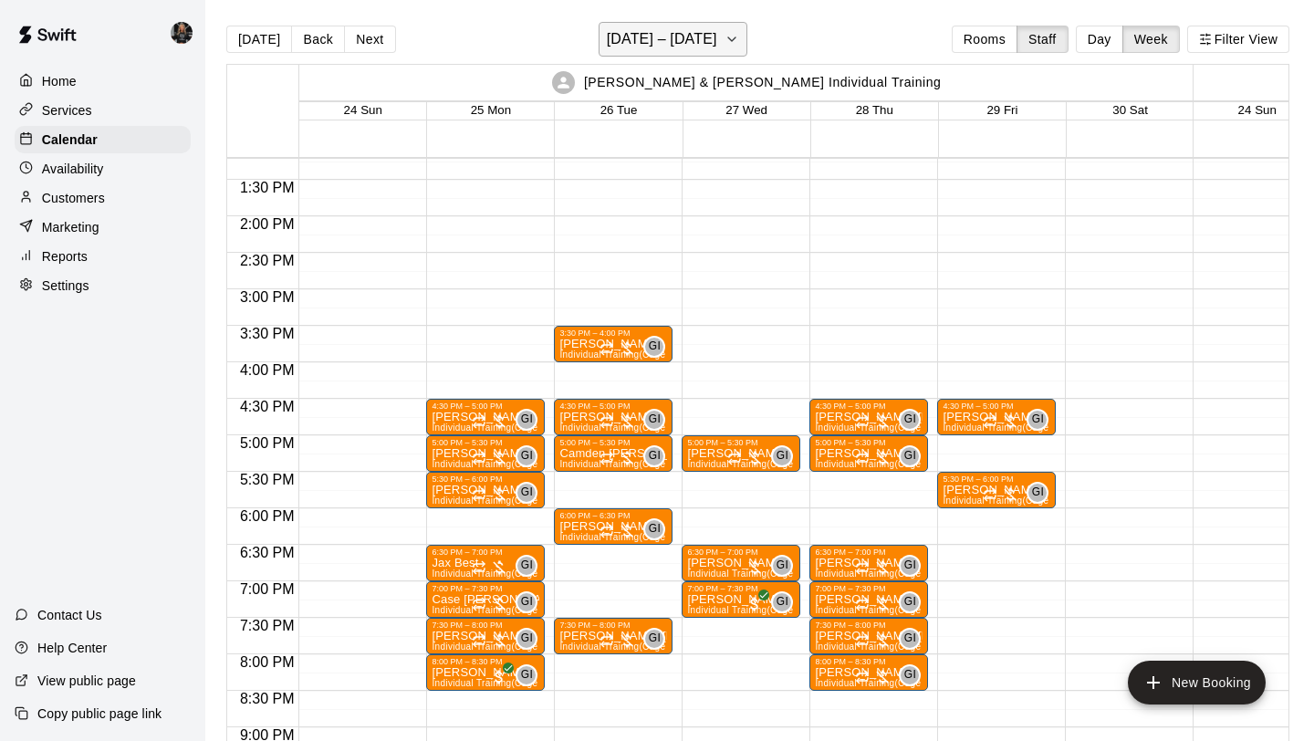
click at [661, 34] on h6 "[DATE] – [DATE]" at bounding box center [662, 39] width 110 height 26
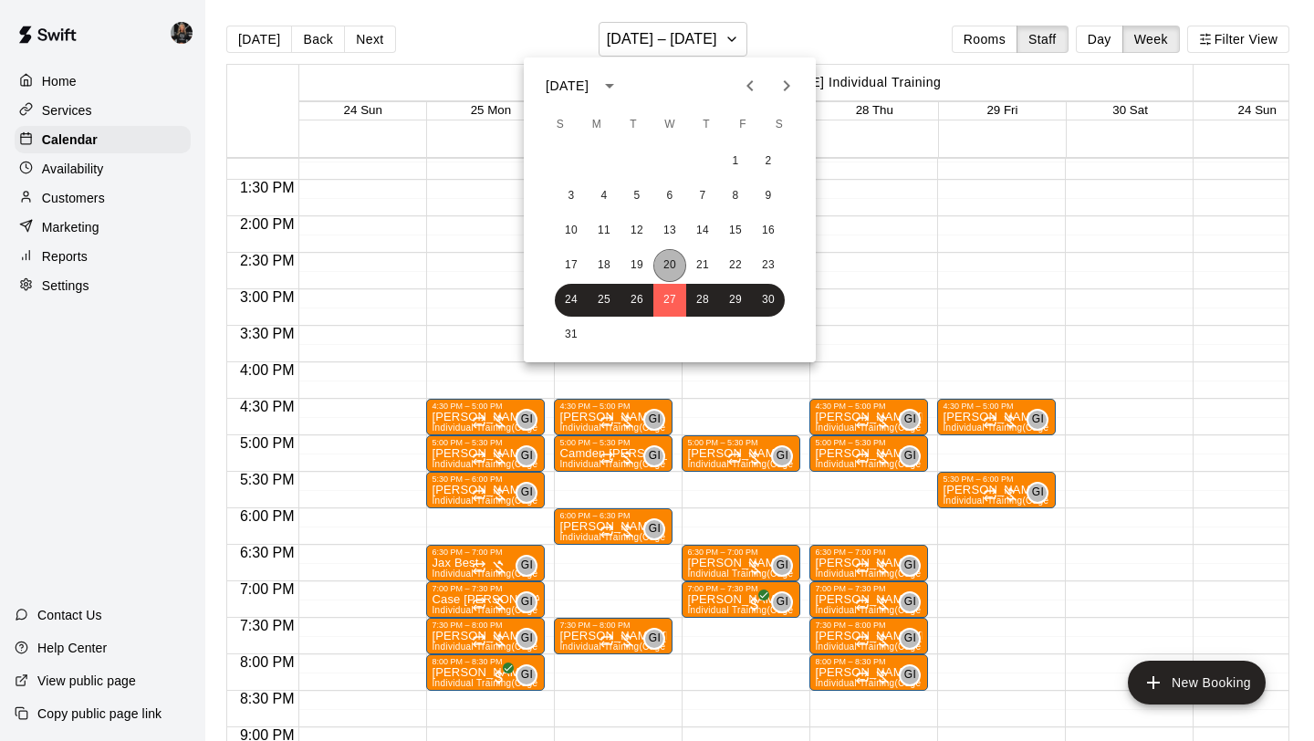
click at [667, 265] on button "20" at bounding box center [669, 265] width 33 height 33
